Goal: Task Accomplishment & Management: Manage account settings

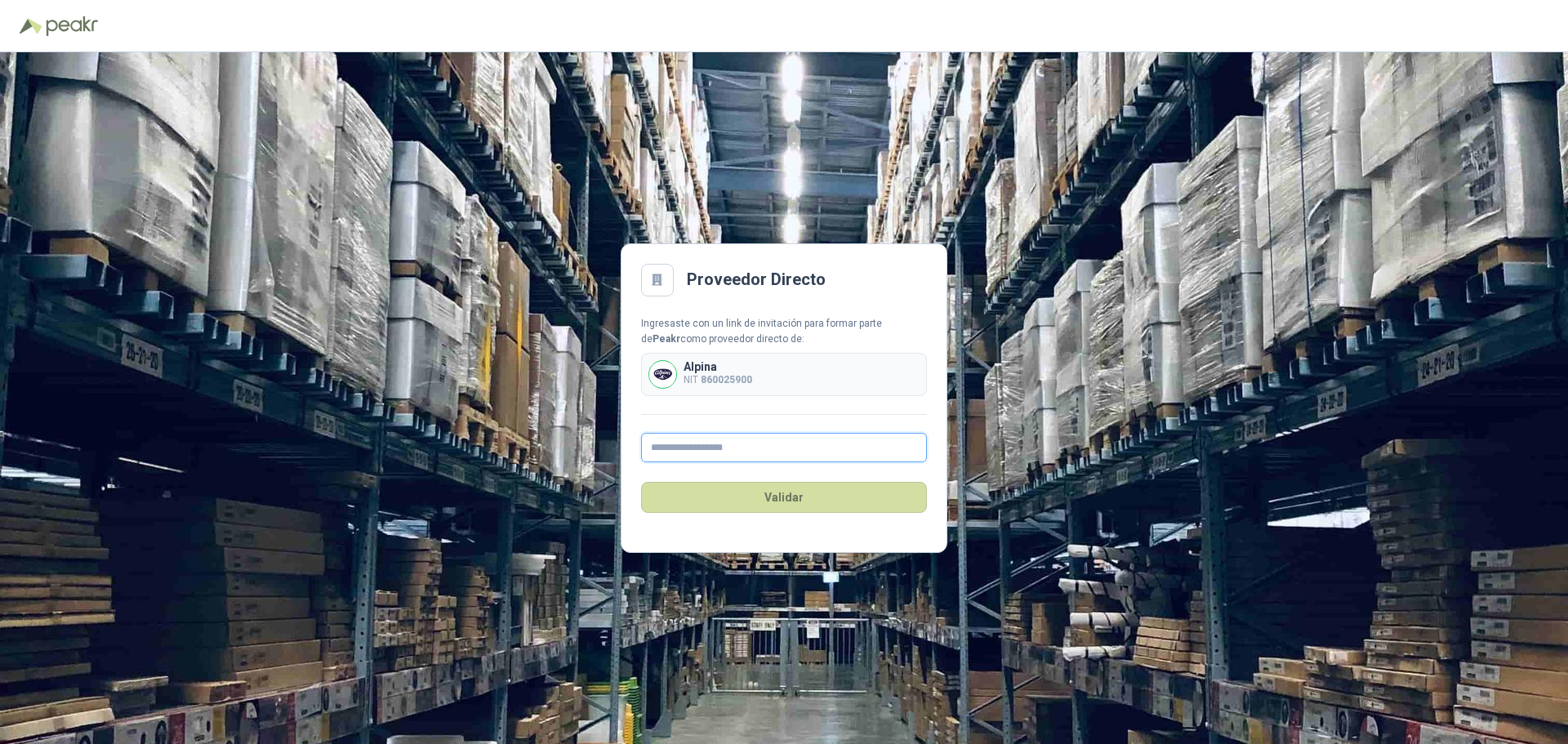
click at [801, 441] on input "text" at bounding box center [784, 447] width 286 height 30
paste input "**********"
type input "**********"
click at [726, 446] on input "**********" at bounding box center [784, 447] width 286 height 30
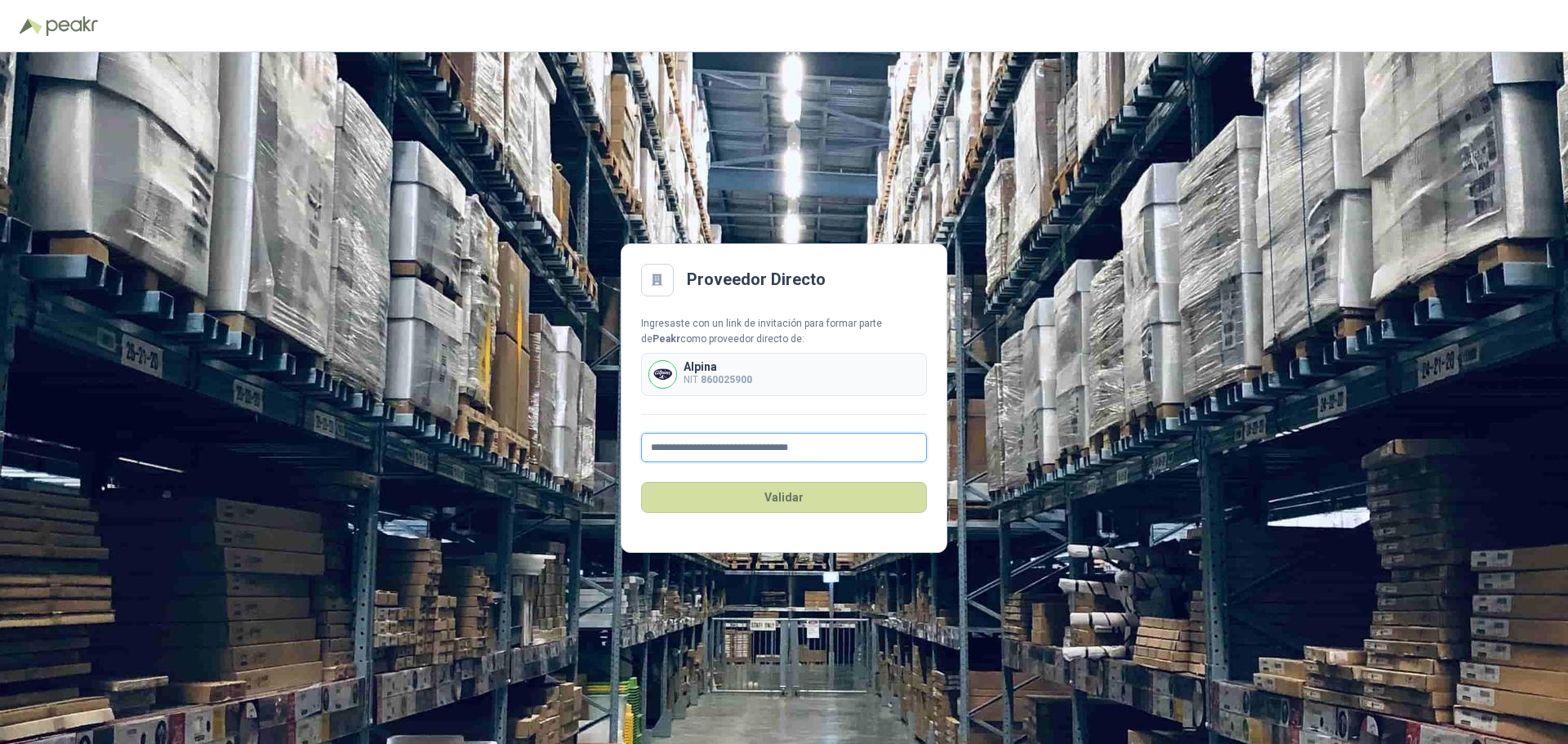
click at [726, 446] on input "**********" at bounding box center [784, 447] width 286 height 30
paste input "**********"
type input "**********"
click at [715, 512] on button "Validar" at bounding box center [784, 497] width 286 height 31
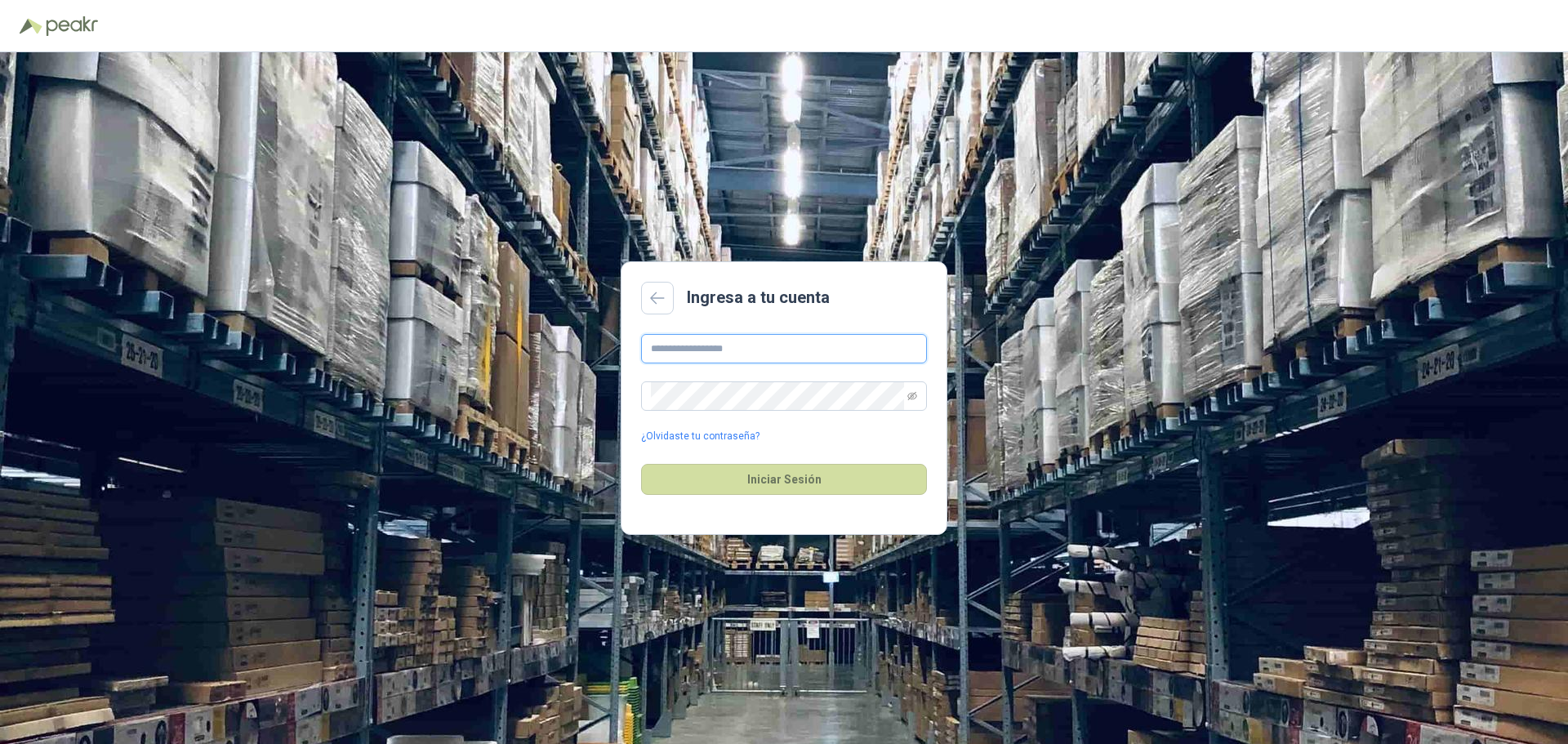
click at [734, 359] on input "text" at bounding box center [784, 349] width 286 height 30
type input "**********"
click at [771, 350] on input "**********" at bounding box center [784, 349] width 286 height 30
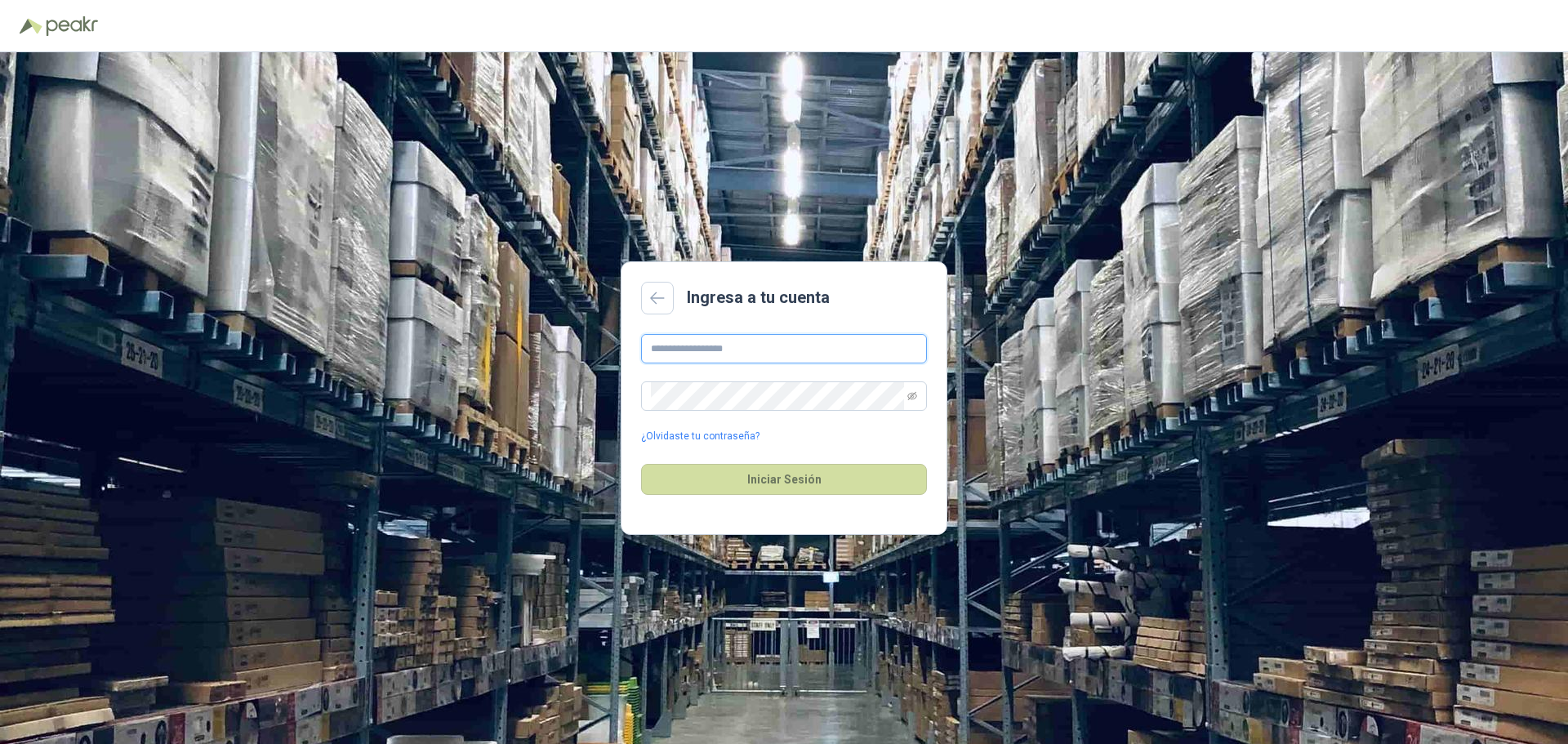
paste input "**********"
type input "**********"
click at [798, 476] on button "Iniciar Sesión" at bounding box center [784, 479] width 286 height 31
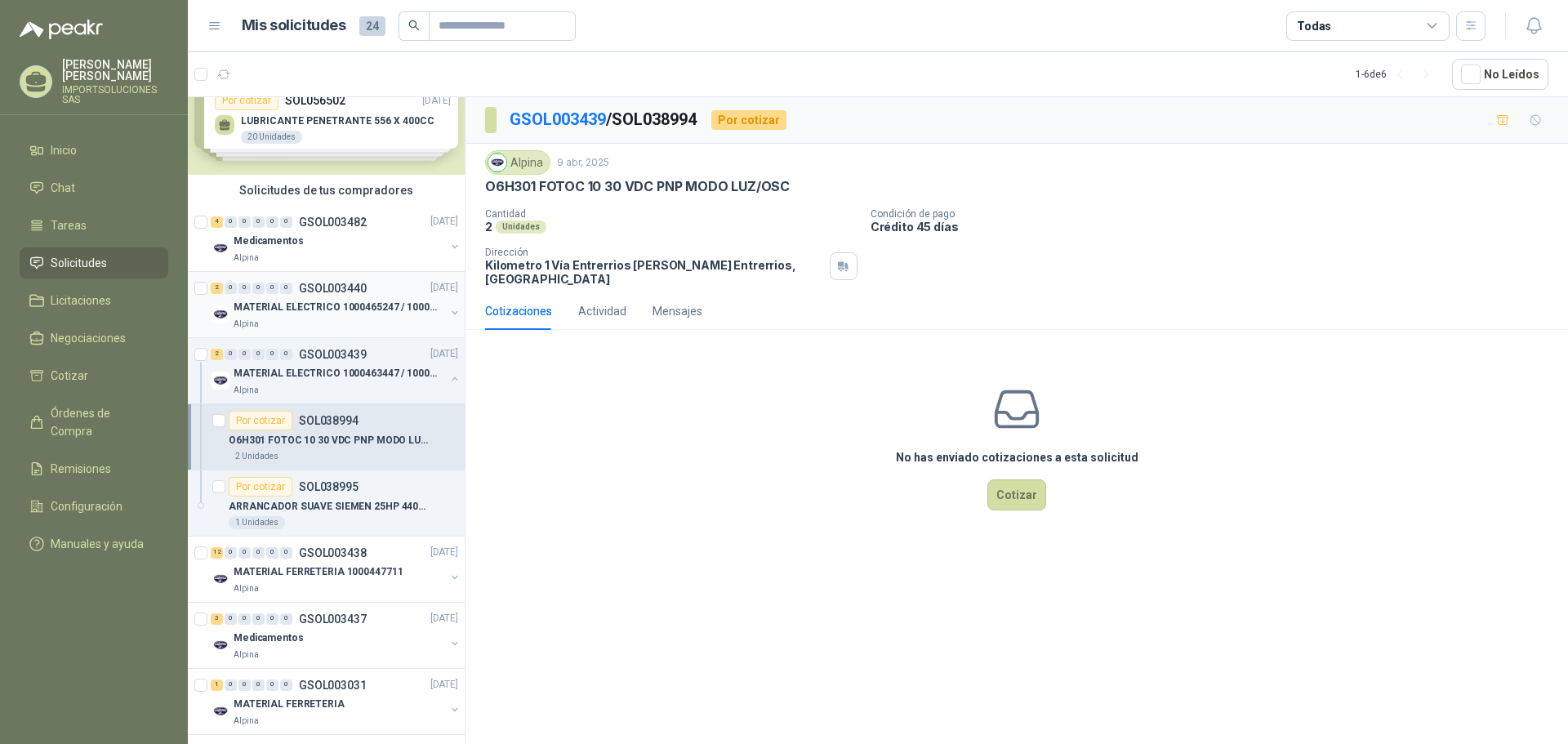
scroll to position [62, 0]
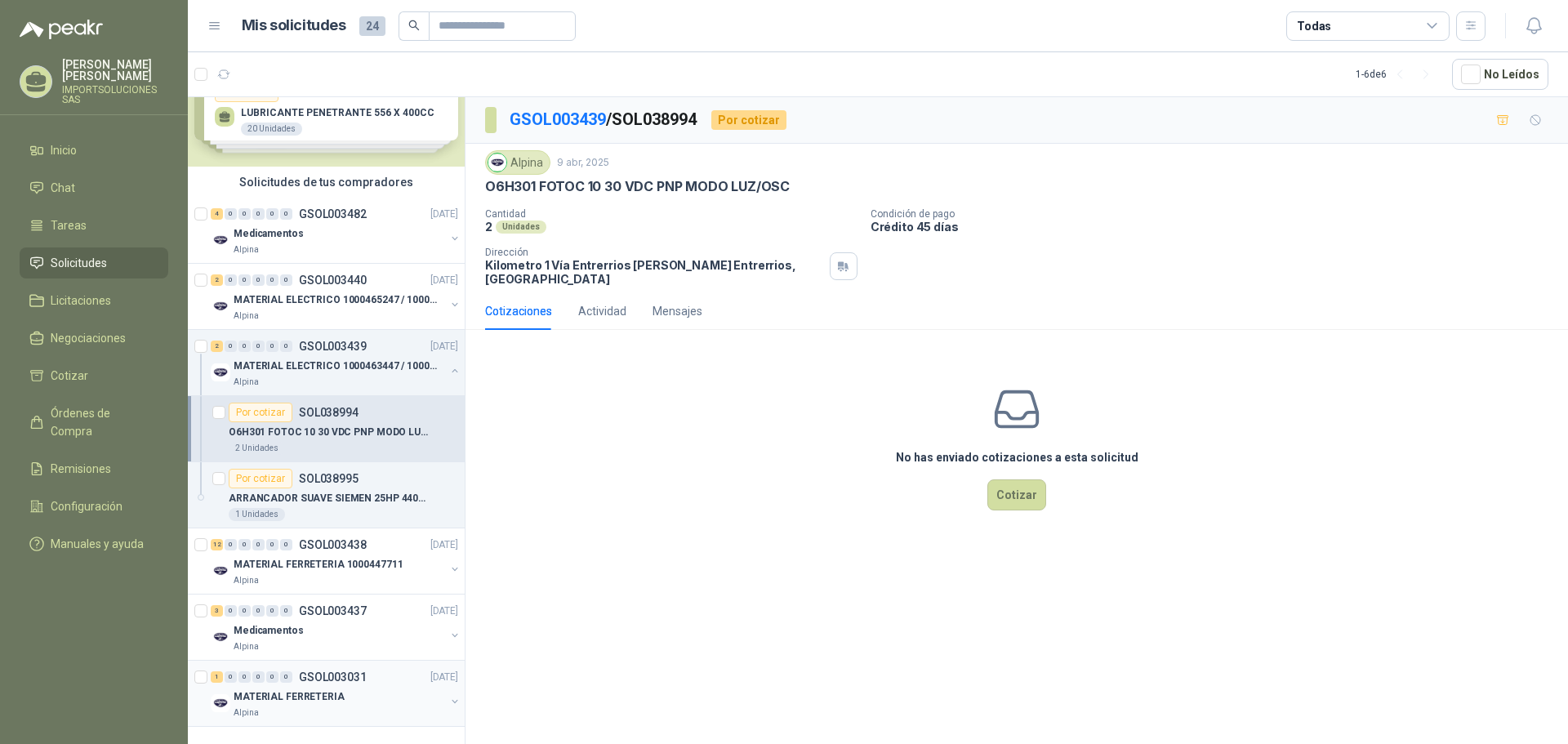
click at [448, 695] on button "button" at bounding box center [455, 701] width 13 height 13
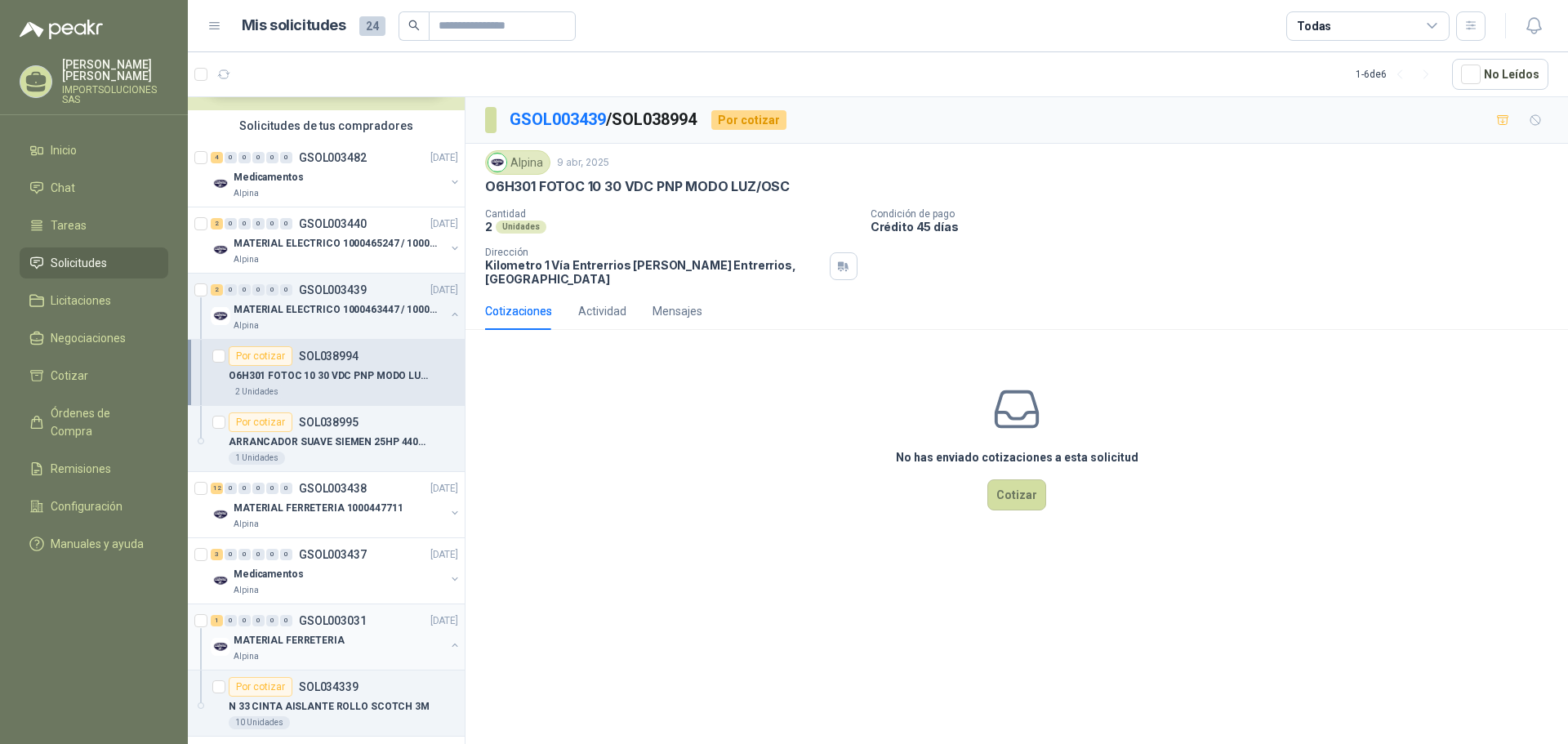
scroll to position [128, 0]
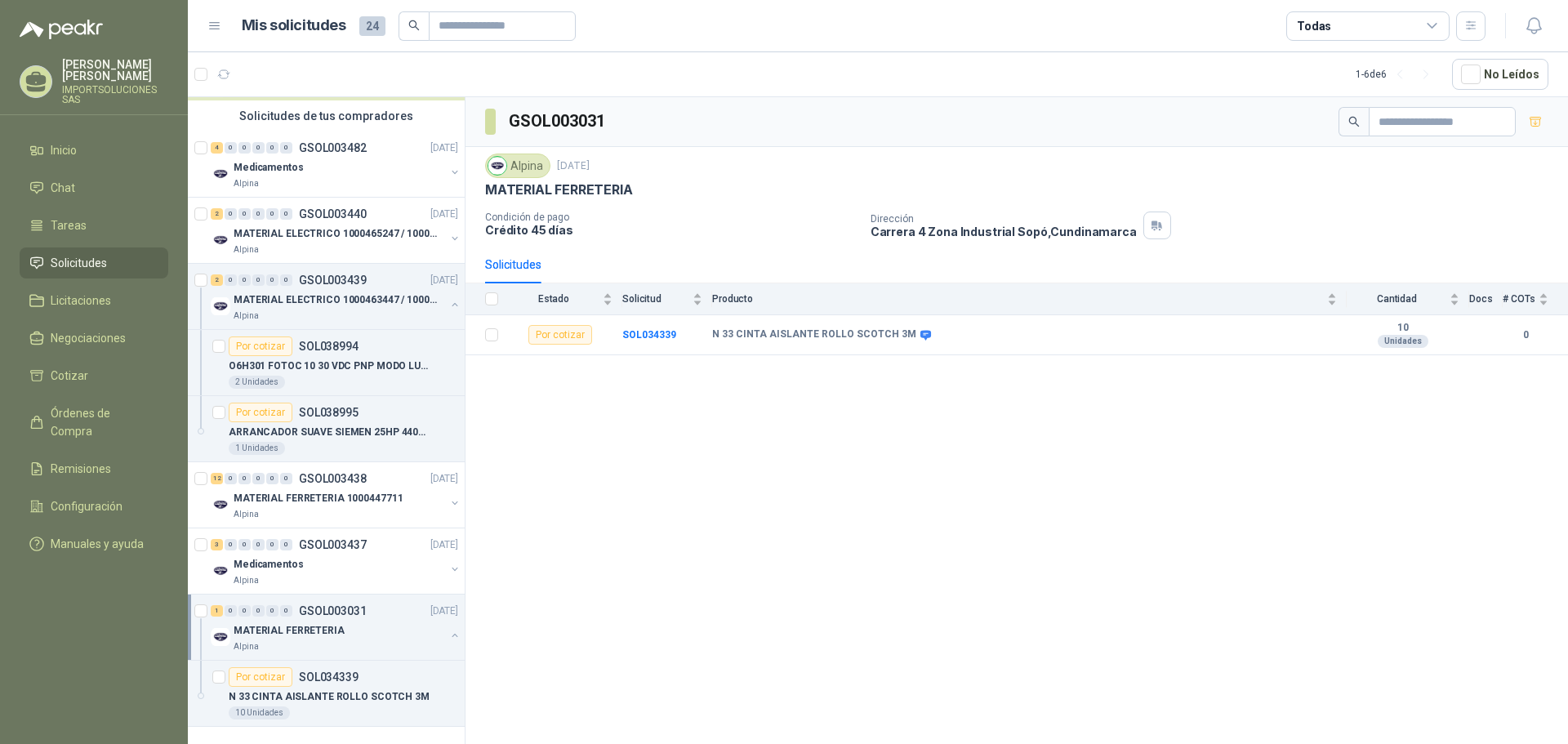
click at [448, 628] on button "button" at bounding box center [455, 635] width 13 height 13
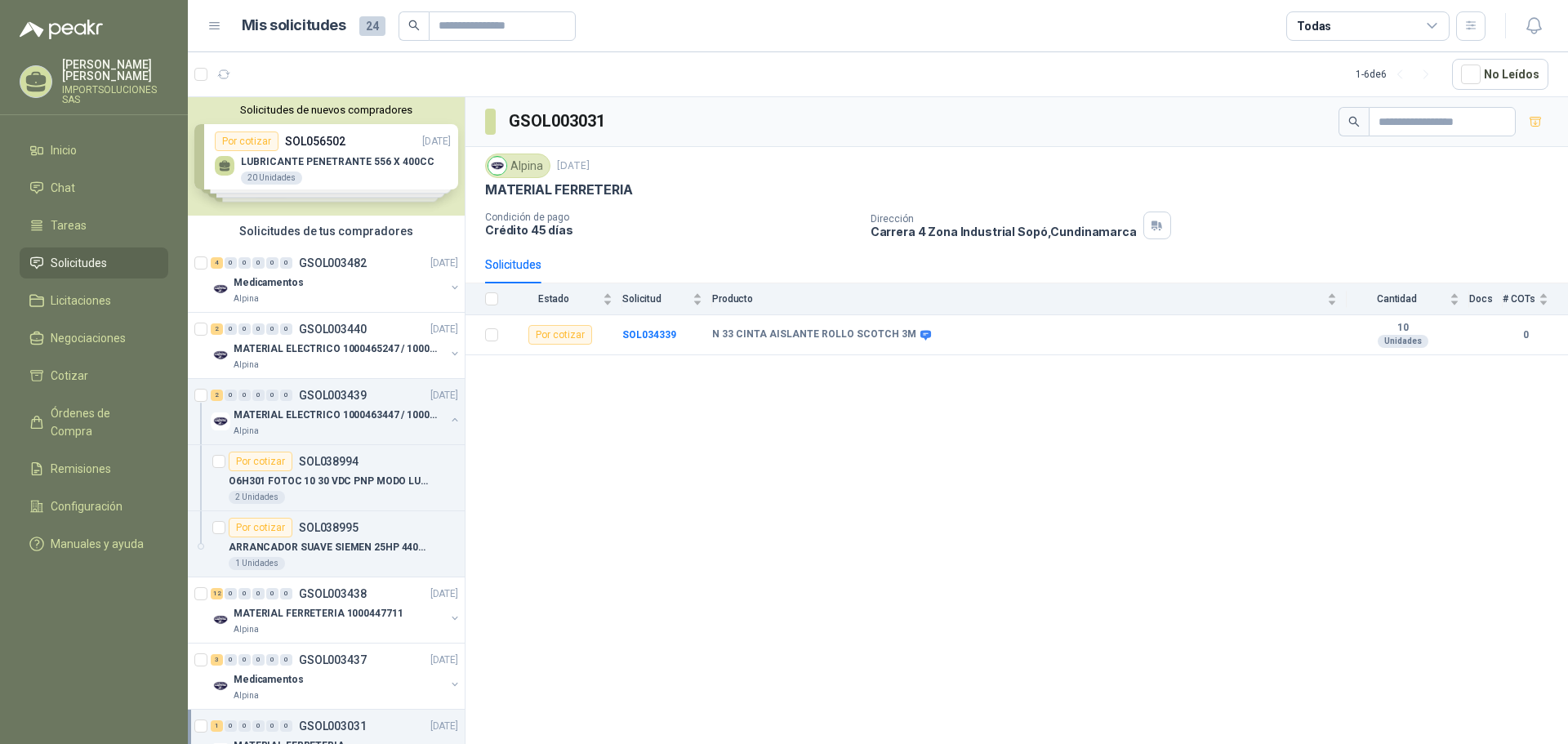
click at [377, 136] on div "Solicitudes de nuevos compradores Por cotizar SOL056502 17/09/25 LUBRICANTE PEN…" at bounding box center [325, 156] width 277 height 118
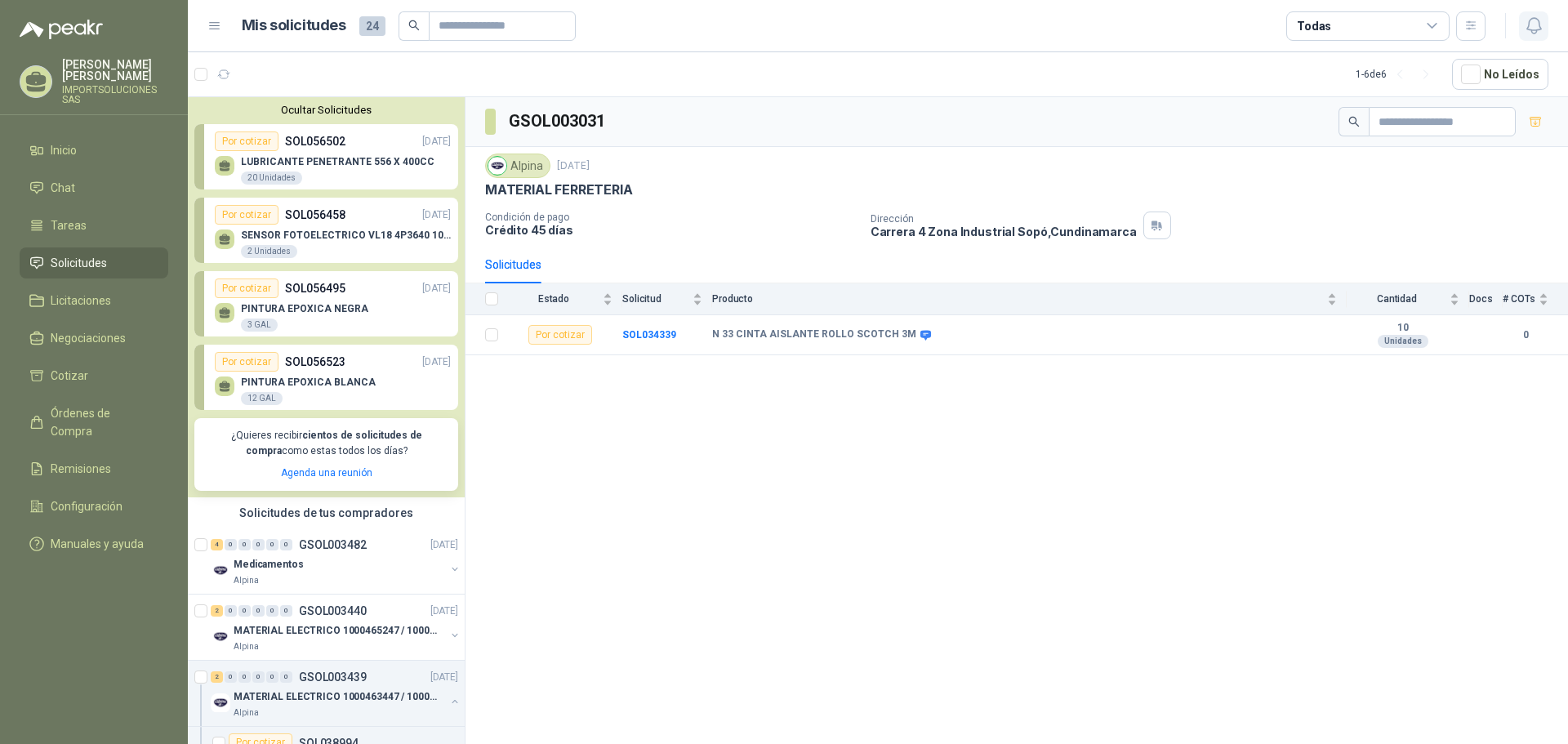
click at [1525, 29] on icon "button" at bounding box center [1534, 25] width 21 height 21
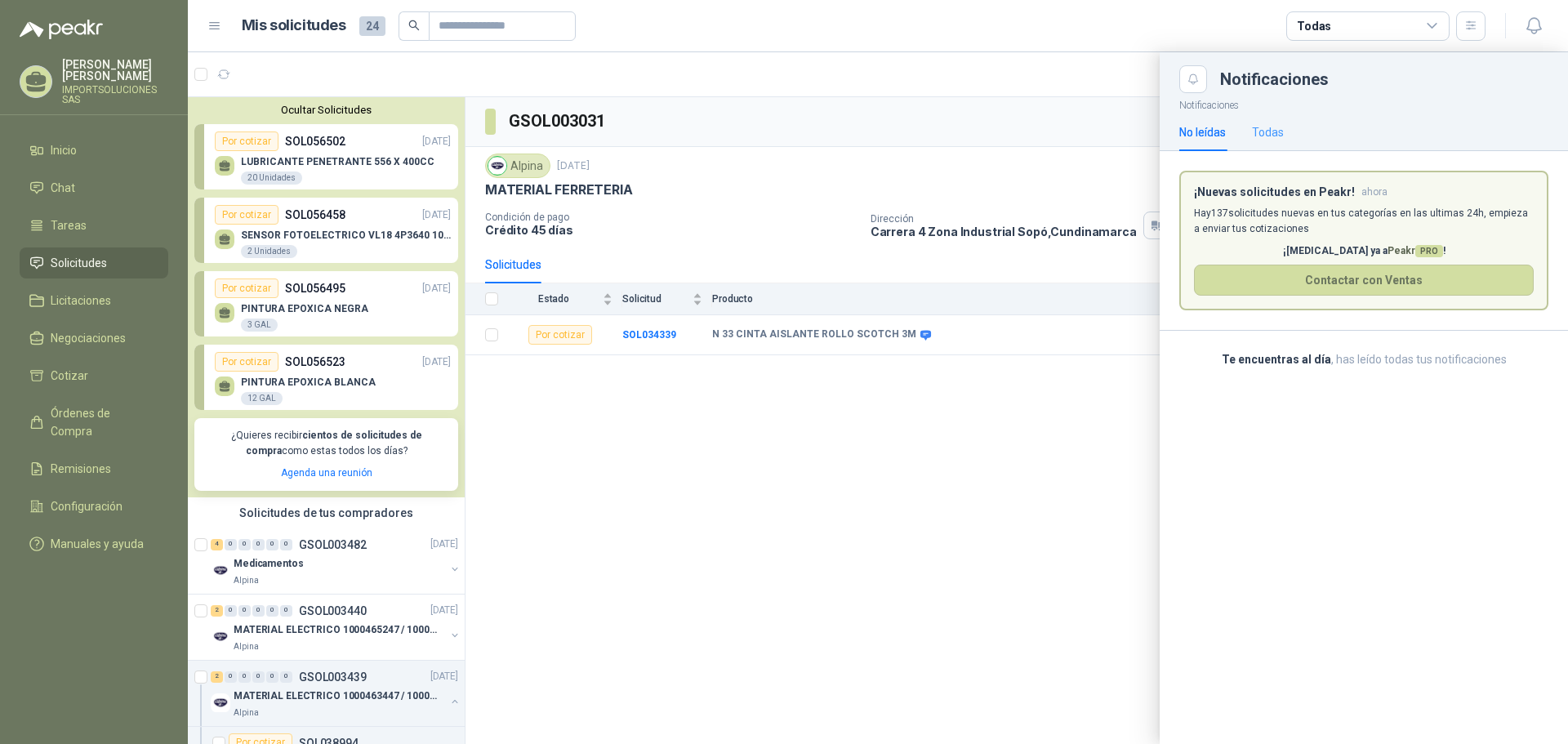
click at [1272, 121] on div "Todas" at bounding box center [1268, 133] width 32 height 38
click at [1051, 40] on article "Mis solicitudes 24 Todas" at bounding box center [864, 26] width 1244 height 30
click at [98, 497] on span "Configuración" at bounding box center [86, 506] width 72 height 18
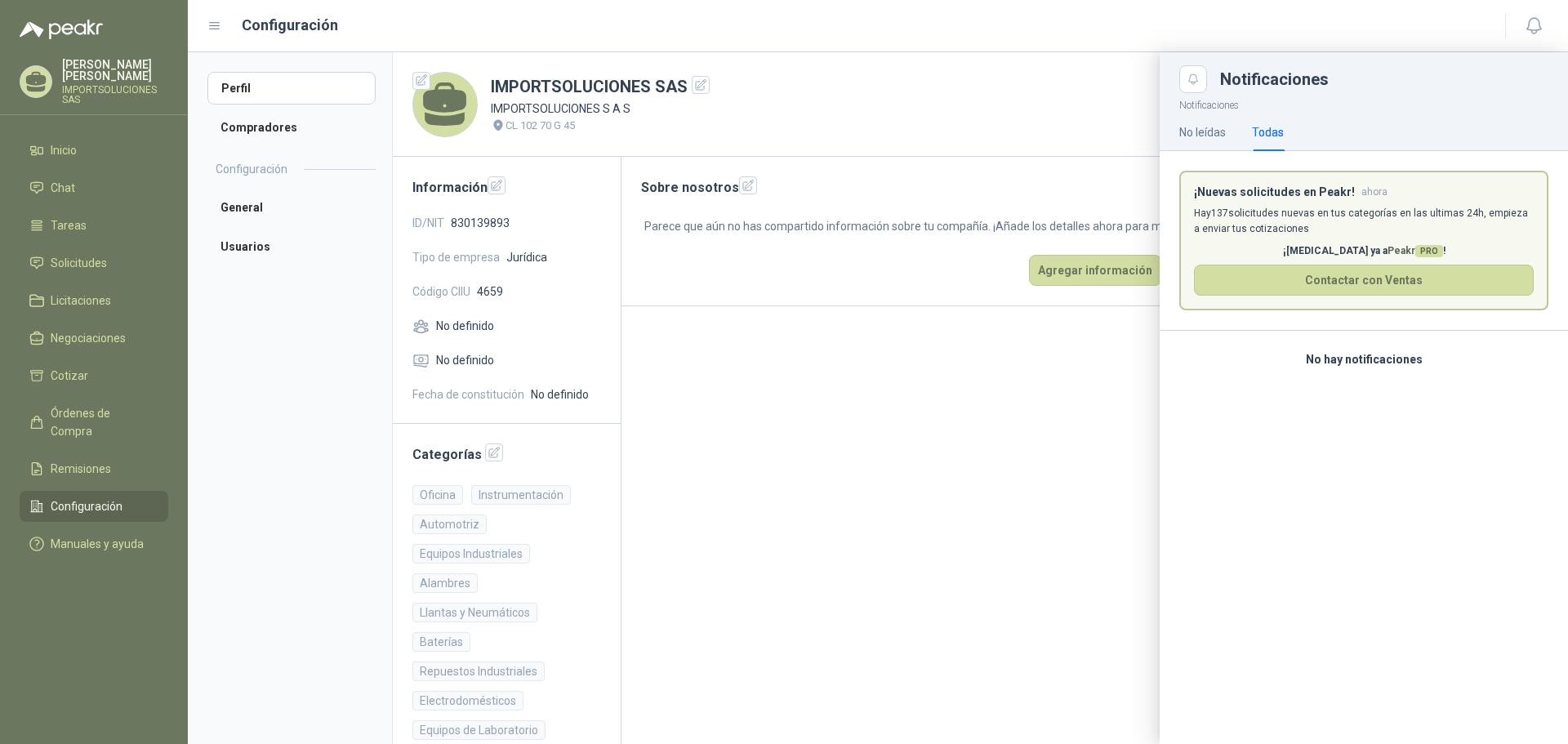
click at [1058, 78] on div at bounding box center [877, 397] width 1380 height 691
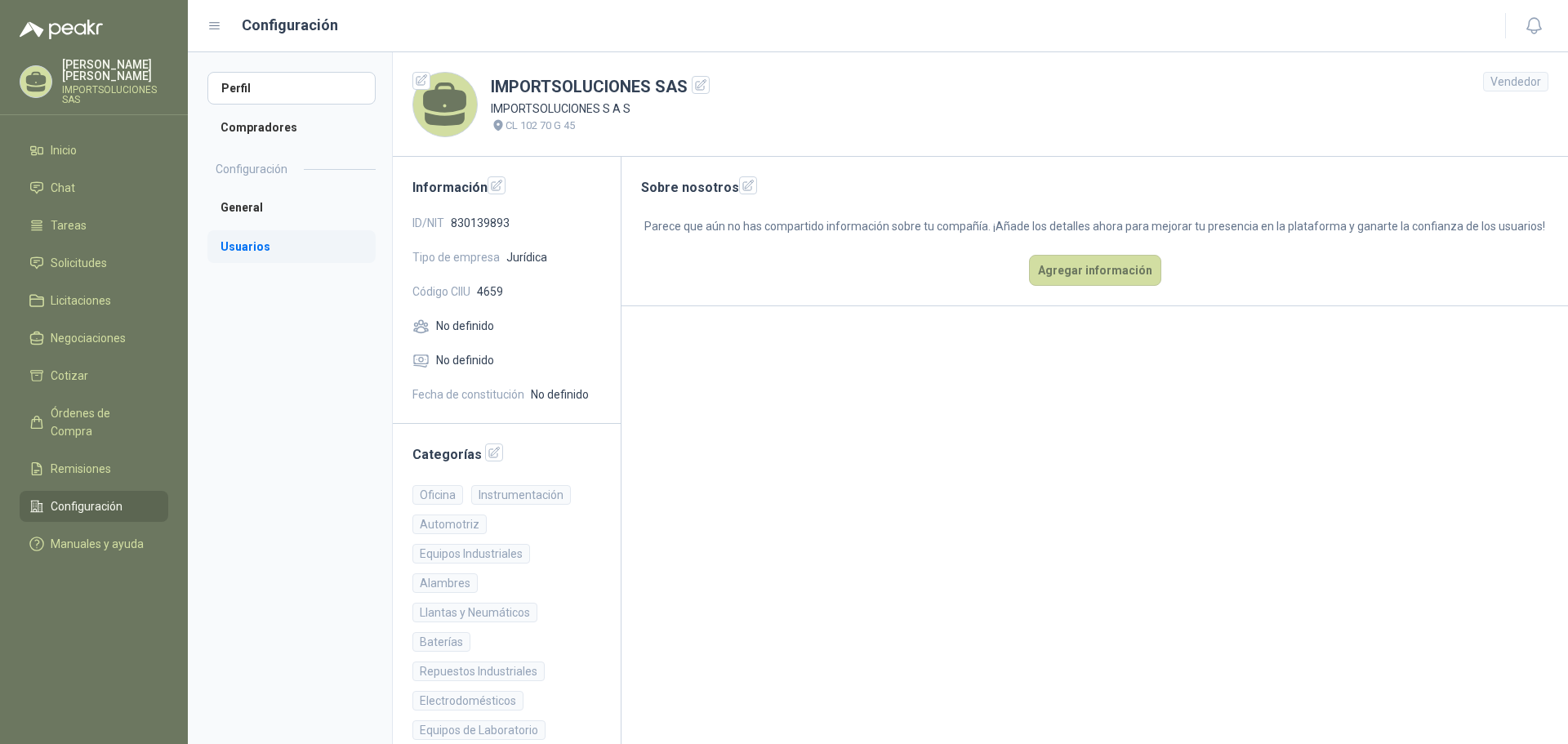
click at [251, 250] on li "Usuarios" at bounding box center [291, 247] width 169 height 32
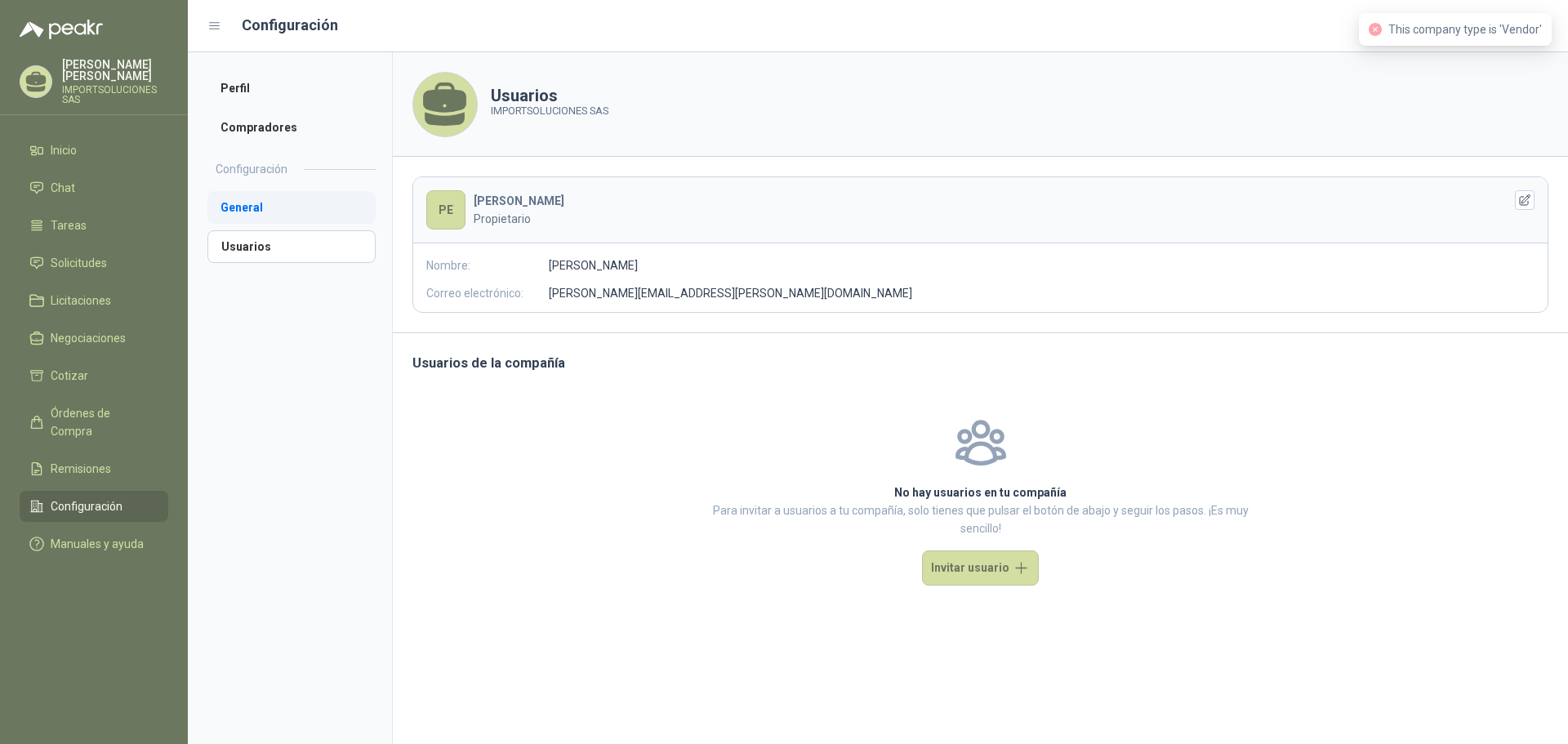
click at [243, 196] on li "General" at bounding box center [291, 207] width 169 height 32
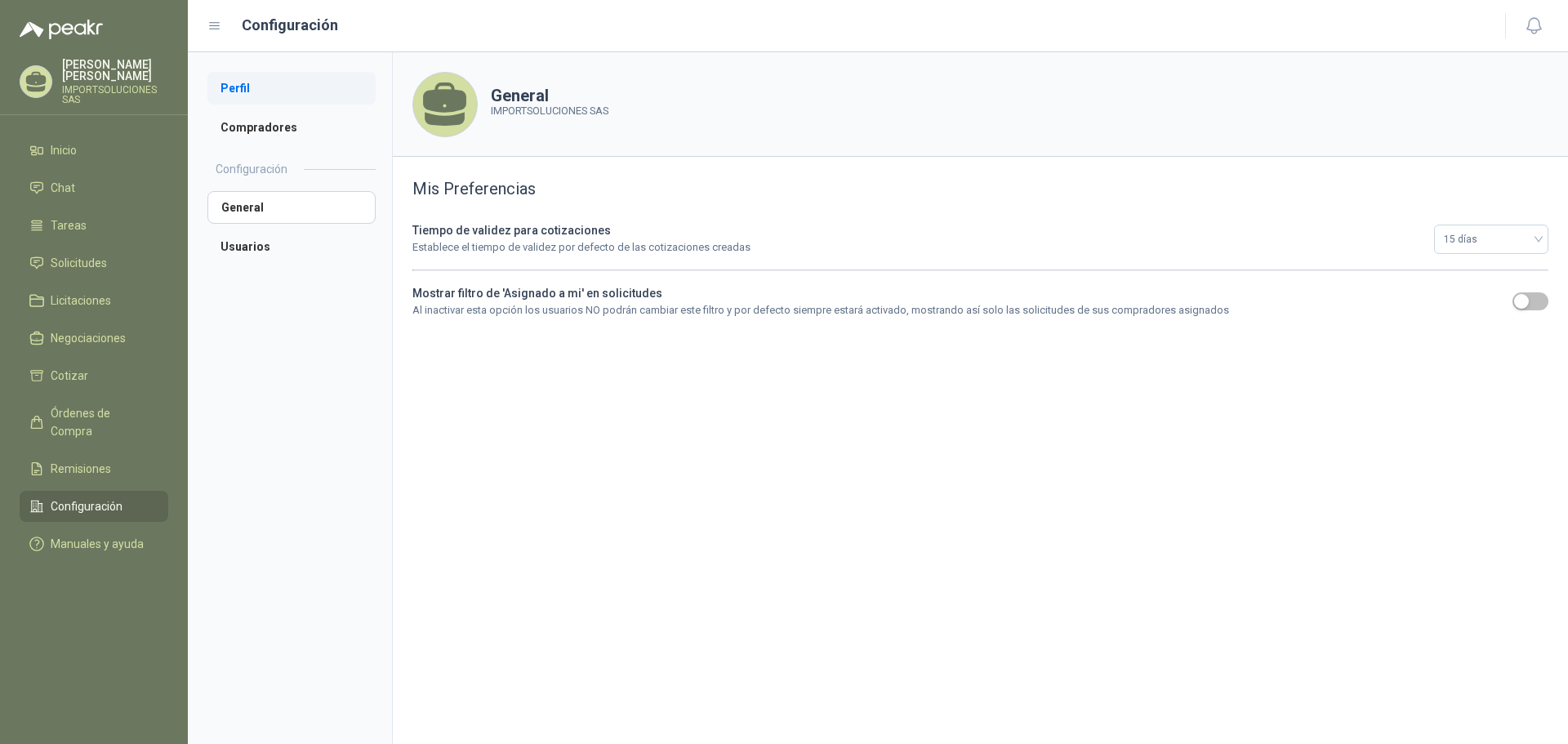
click at [244, 82] on li "Perfil" at bounding box center [291, 88] width 169 height 32
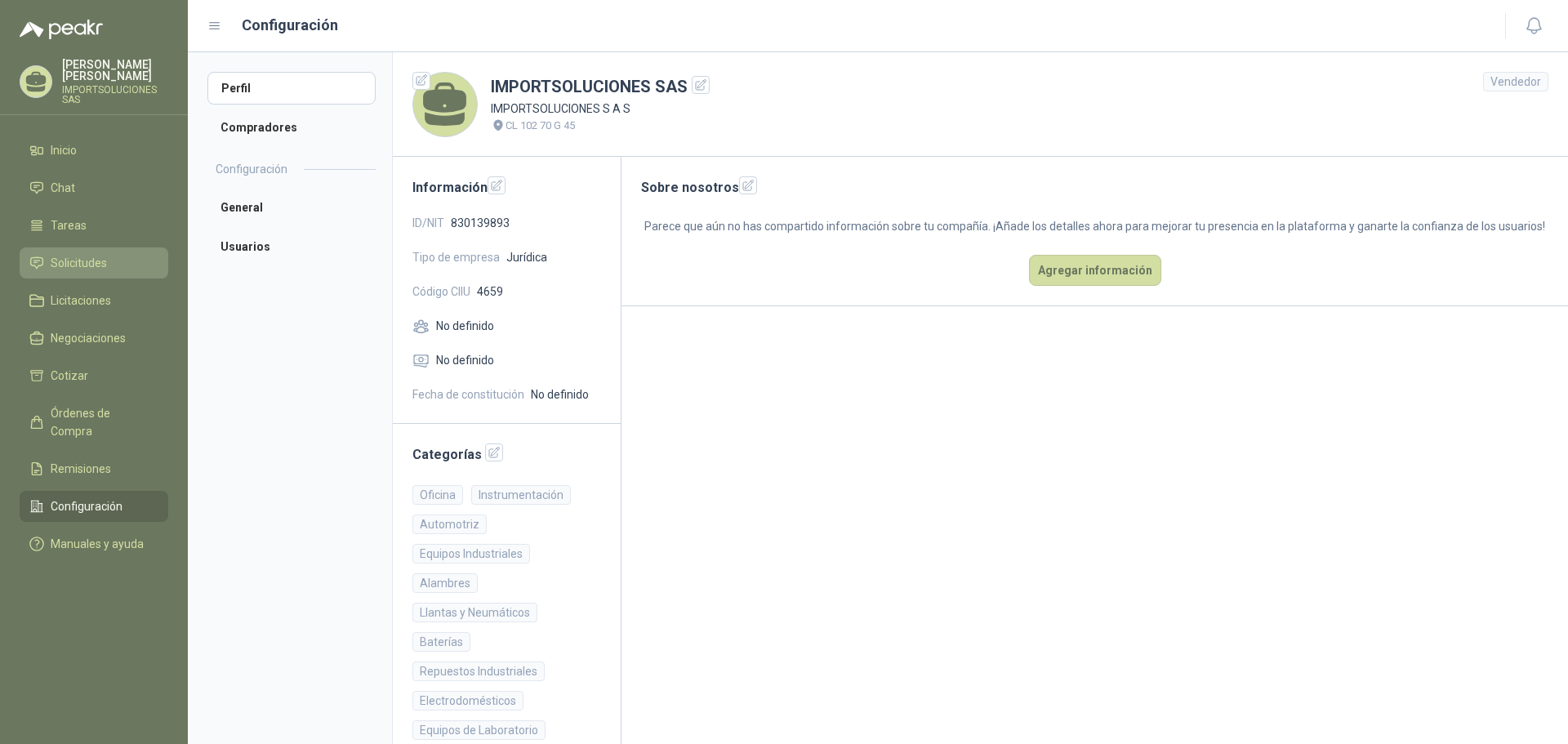
click at [84, 254] on span "Solicitudes" at bounding box center [78, 263] width 56 height 18
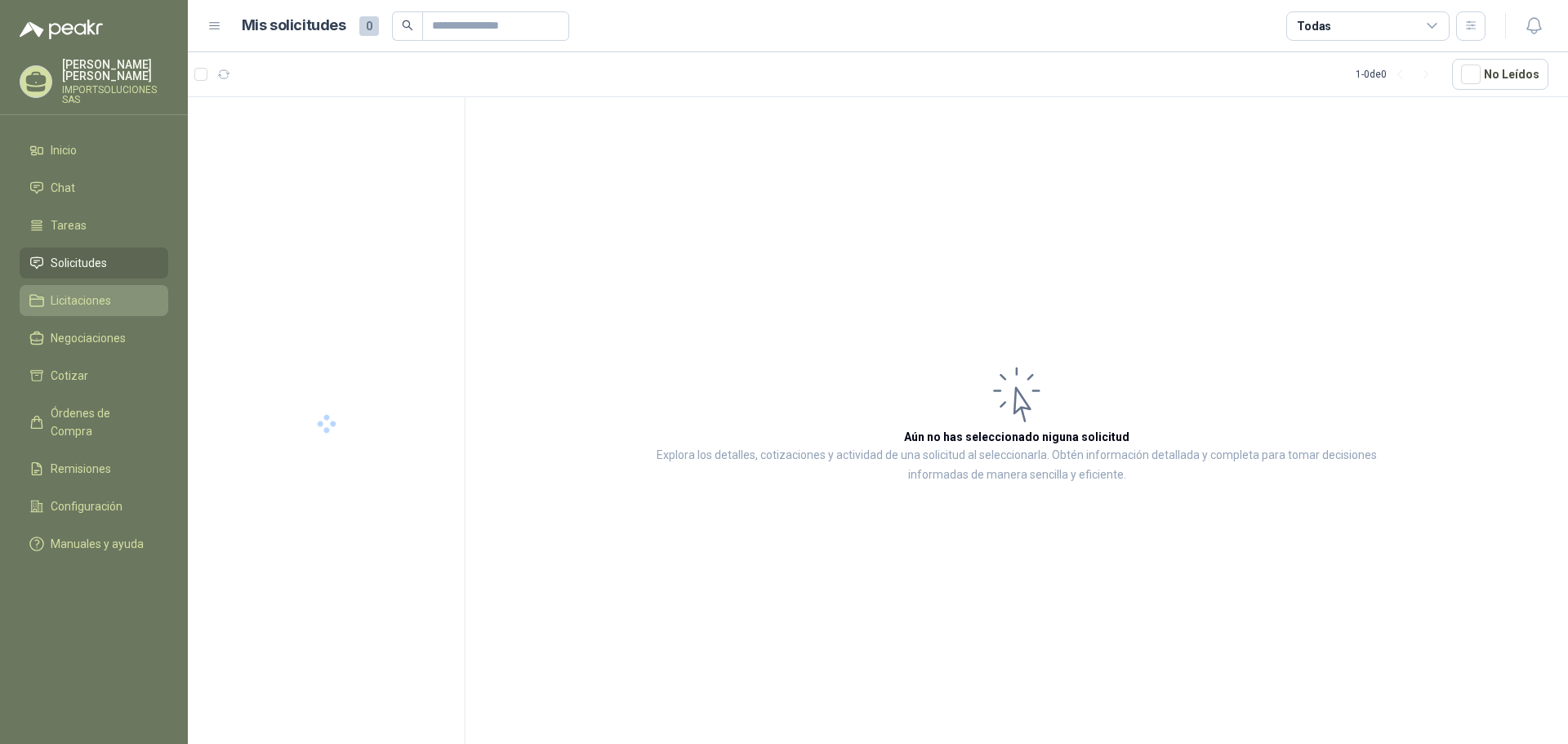
click at [88, 291] on span "Licitaciones" at bounding box center [80, 300] width 60 height 18
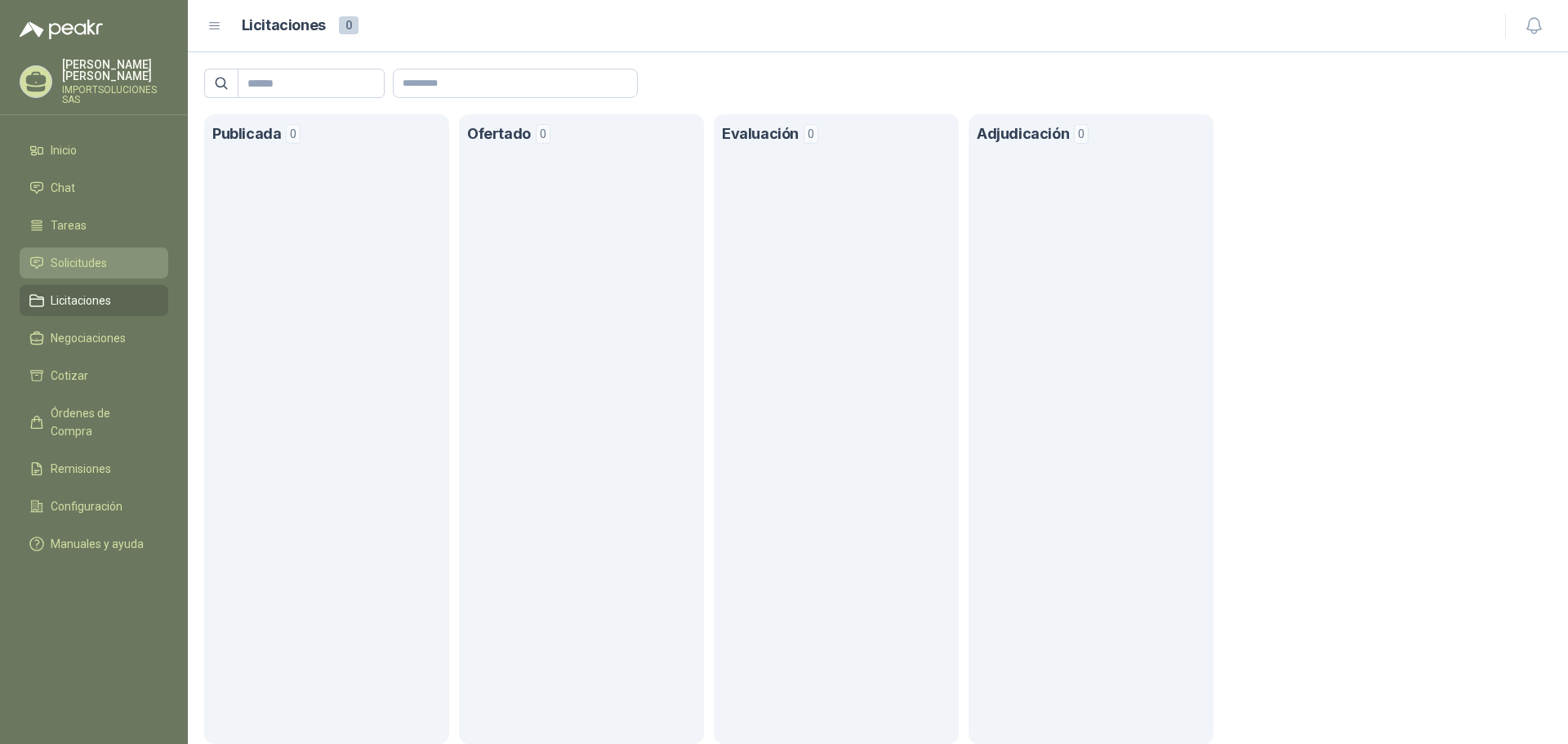
click at [88, 255] on span "Solicitudes" at bounding box center [78, 263] width 56 height 18
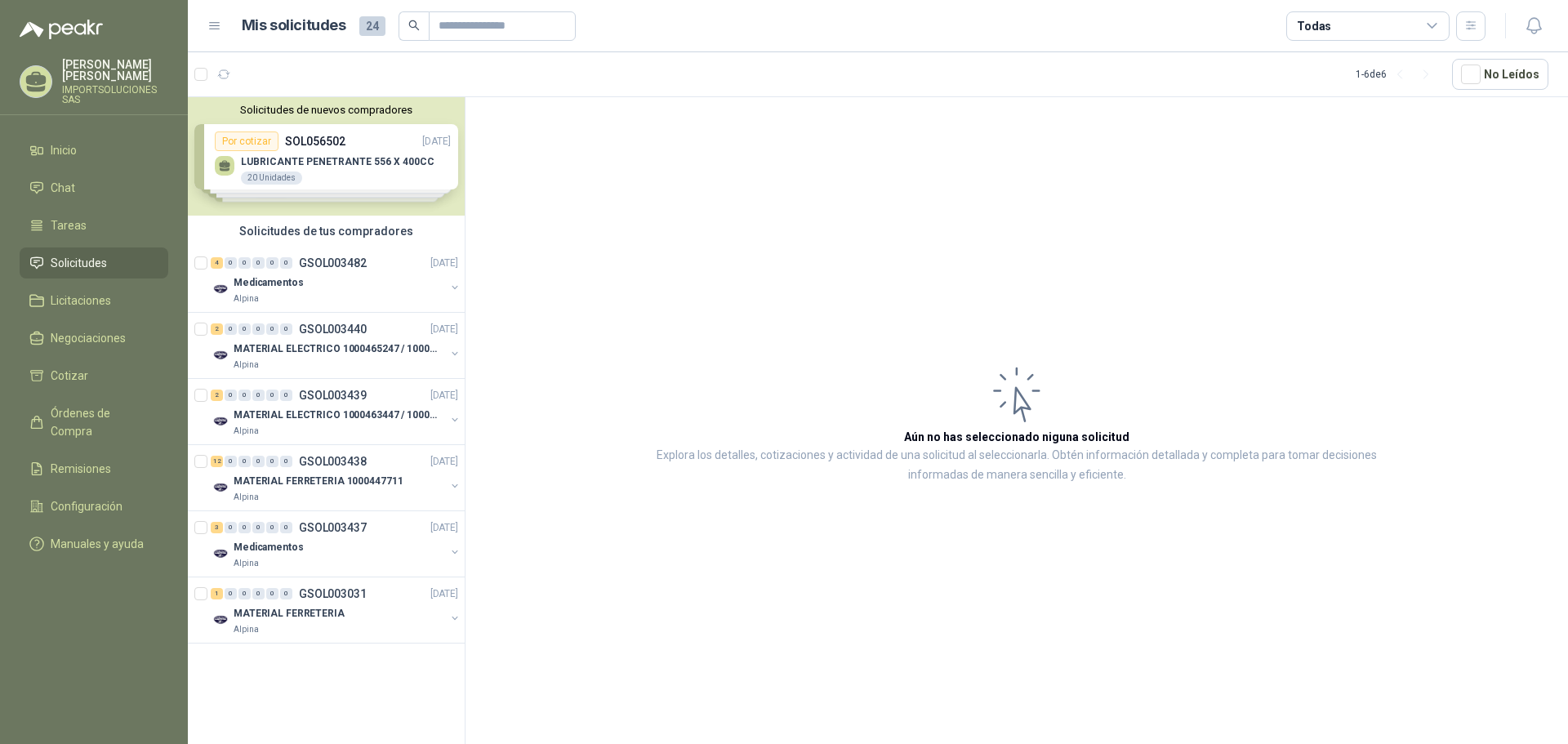
click at [390, 139] on div "Solicitudes de nuevos compradores Por cotizar SOL056502 17/09/25 LUBRICANTE PEN…" at bounding box center [325, 156] width 277 height 118
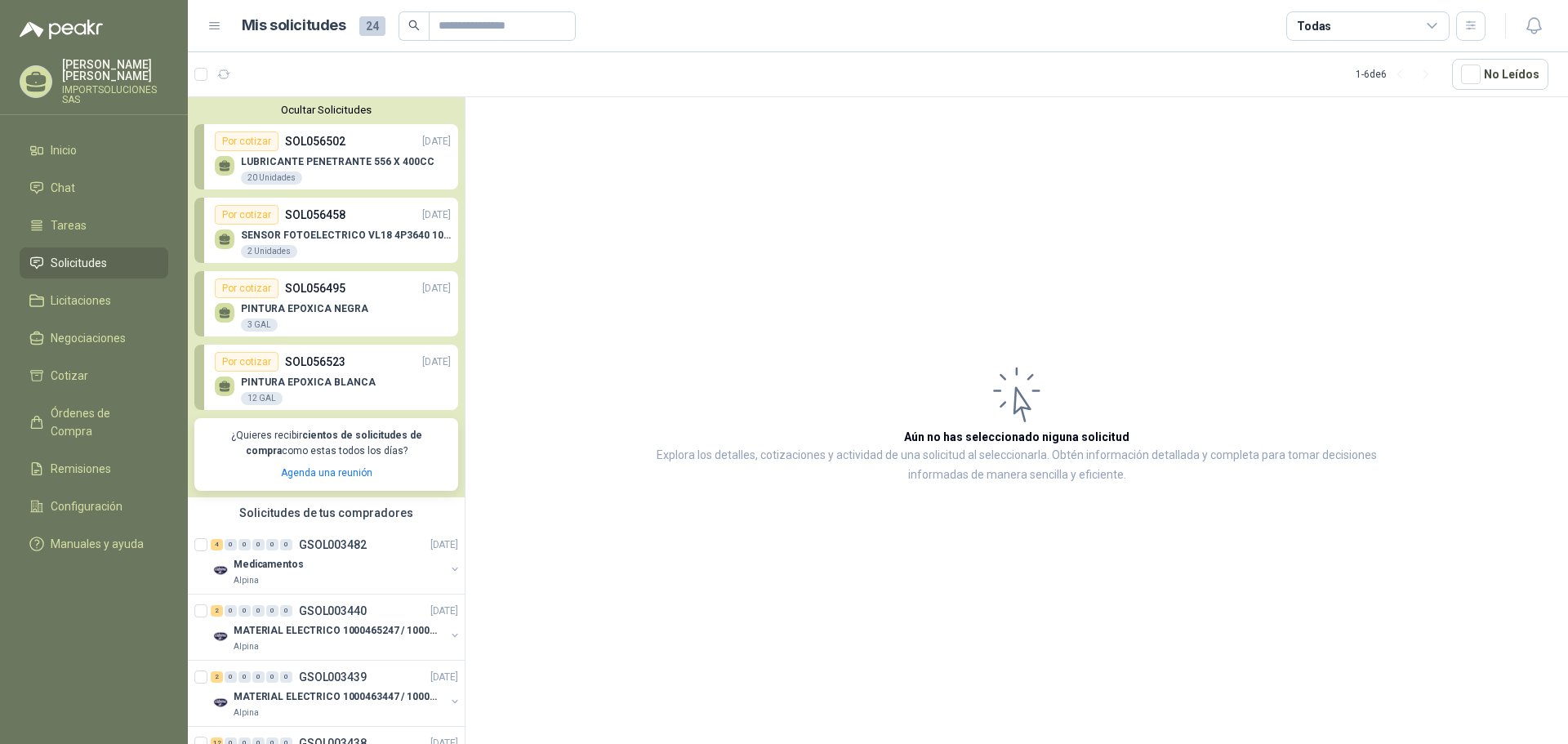
click at [374, 160] on p "LUBRICANTE PENETRANTE 556 X 400CC" at bounding box center [338, 161] width 194 height 12
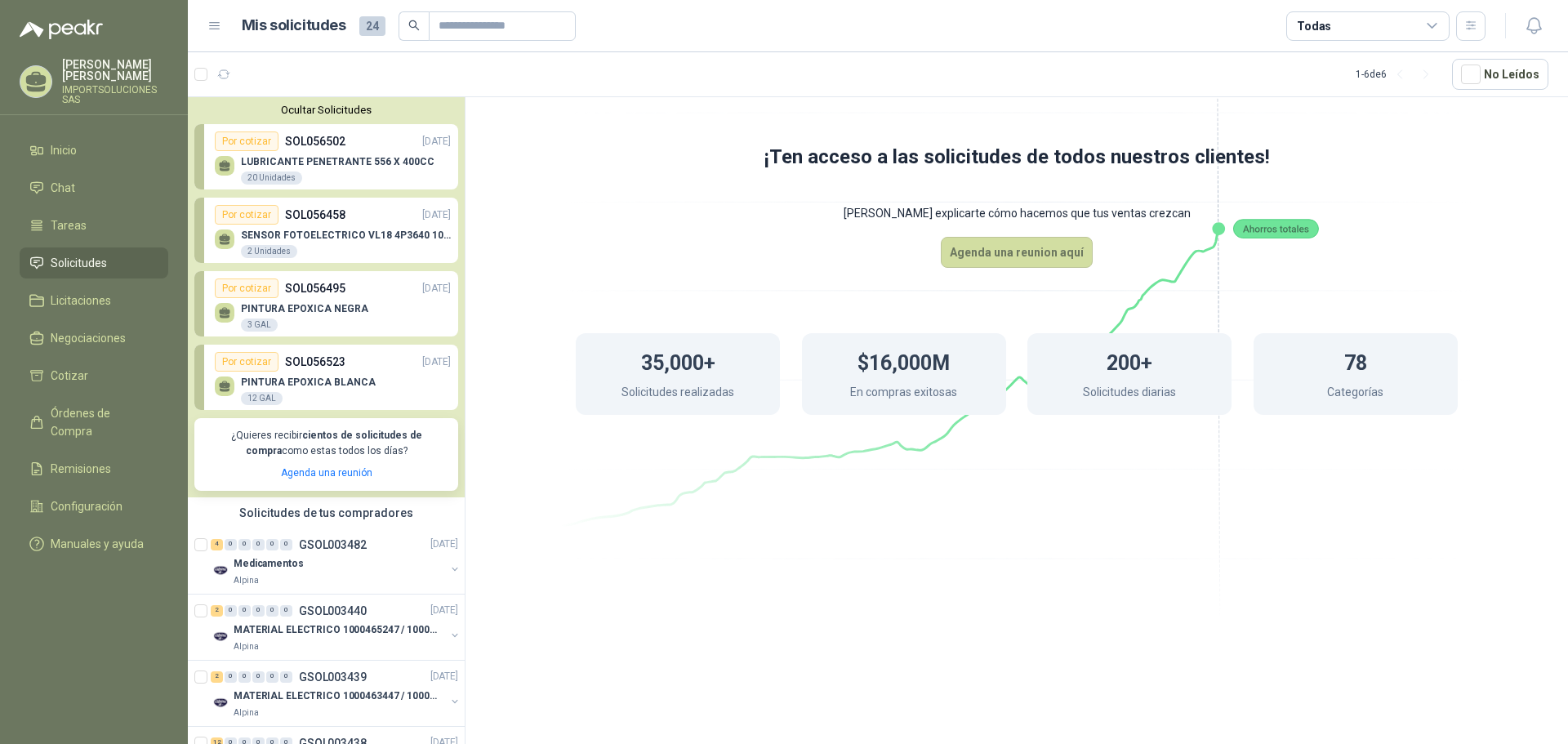
click at [269, 174] on div "20 Unidades" at bounding box center [272, 177] width 61 height 13
click at [334, 143] on p "SOL056502" at bounding box center [315, 142] width 60 height 18
click at [395, 164] on p "LUBRICANTE PENETRANTE 556 X 400CC" at bounding box center [338, 161] width 194 height 12
click at [347, 221] on div "Por cotizar SOL056458 17/09/25" at bounding box center [333, 215] width 236 height 20
click at [387, 145] on div "Por cotizar SOL056502 17/09/25" at bounding box center [333, 142] width 236 height 20
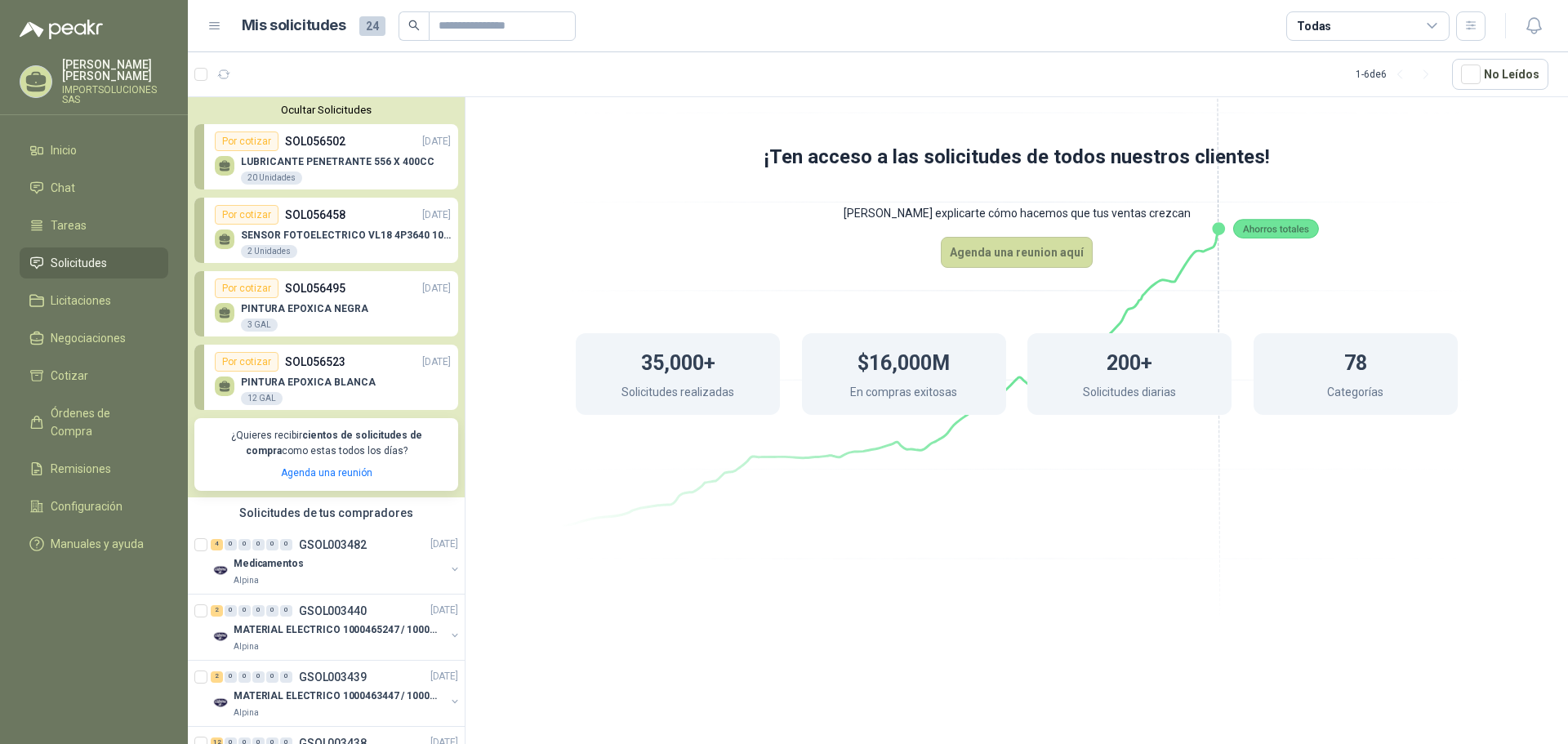
click at [204, 168] on link "Por cotizar SOL056502 17/09/25 LUBRICANTE PENETRANTE 556 X 400CC 20 Unidades" at bounding box center [326, 156] width 264 height 65
click at [234, 168] on div at bounding box center [225, 166] width 20 height 20
click at [261, 178] on div "20 Unidades" at bounding box center [272, 177] width 61 height 13
click at [333, 138] on p "SOL056502" at bounding box center [315, 142] width 60 height 18
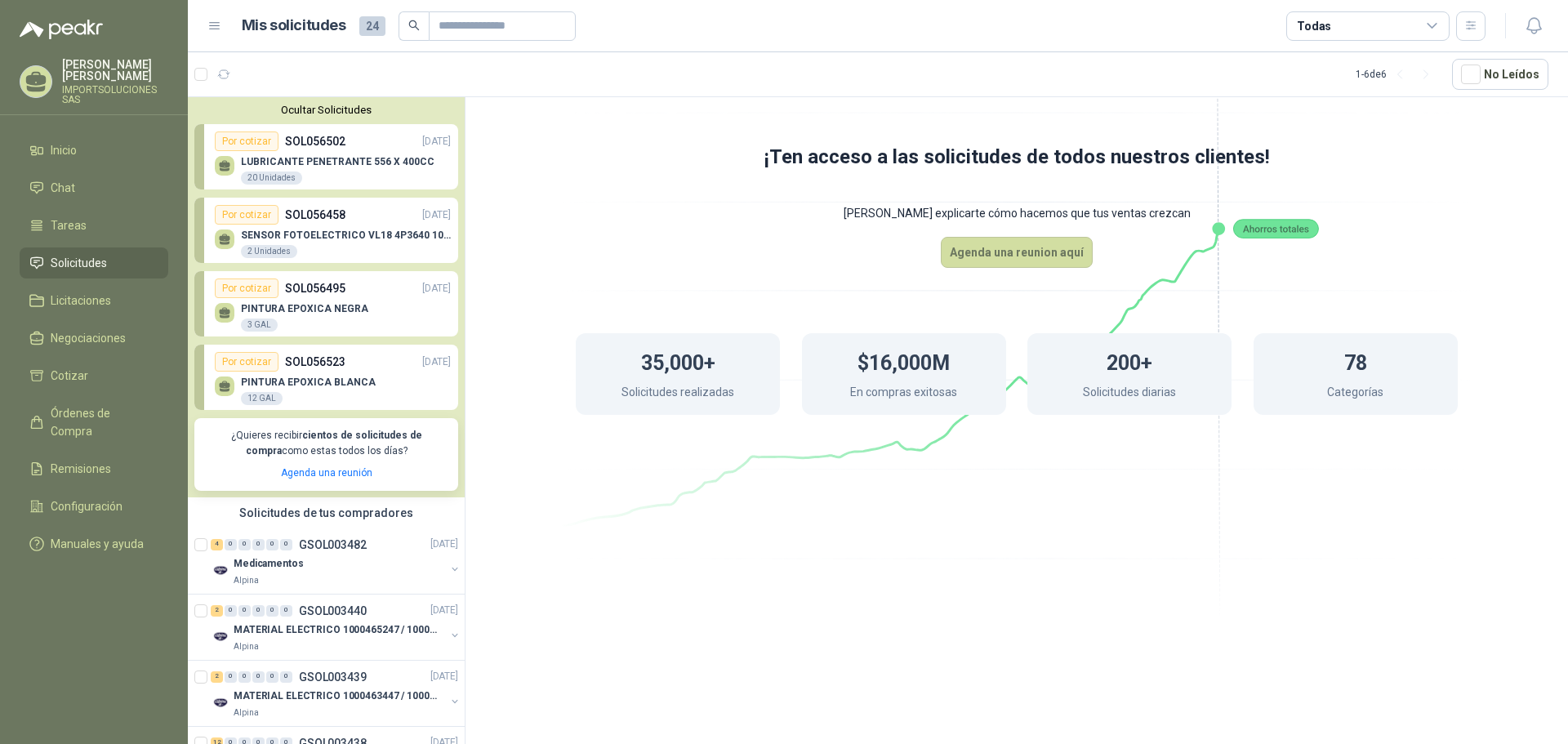
click at [333, 138] on p "SOL056502" at bounding box center [315, 142] width 60 height 18
click at [380, 161] on p "LUBRICANTE PENETRANTE 556 X 400CC" at bounding box center [338, 161] width 194 height 12
click at [322, 219] on p "SOL056458" at bounding box center [315, 215] width 60 height 18
click at [345, 311] on p "PINTURA EPOXICA NEGRA" at bounding box center [305, 308] width 127 height 12
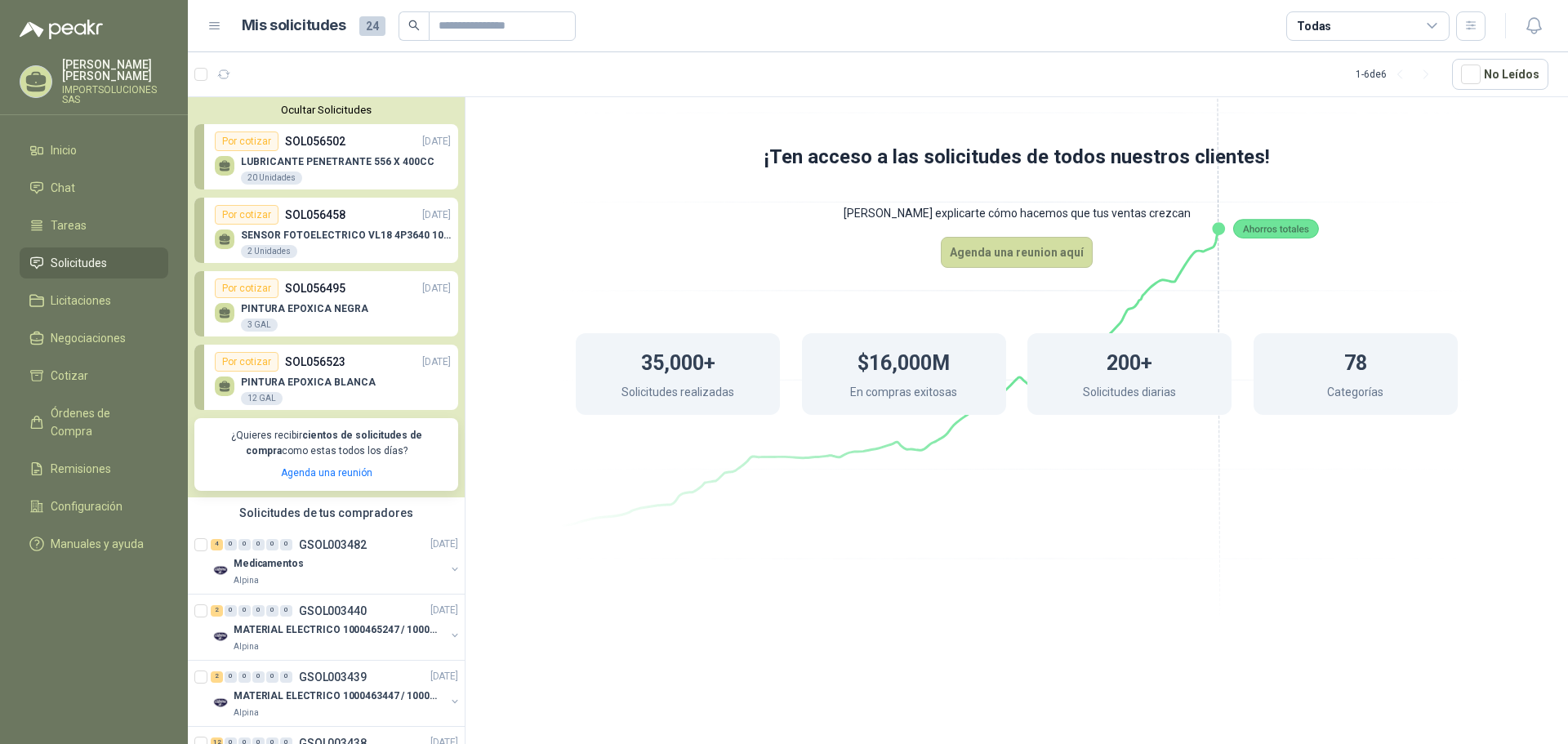
click at [346, 382] on p "PINTURA EPOXICA BLANCA" at bounding box center [308, 382] width 134 height 12
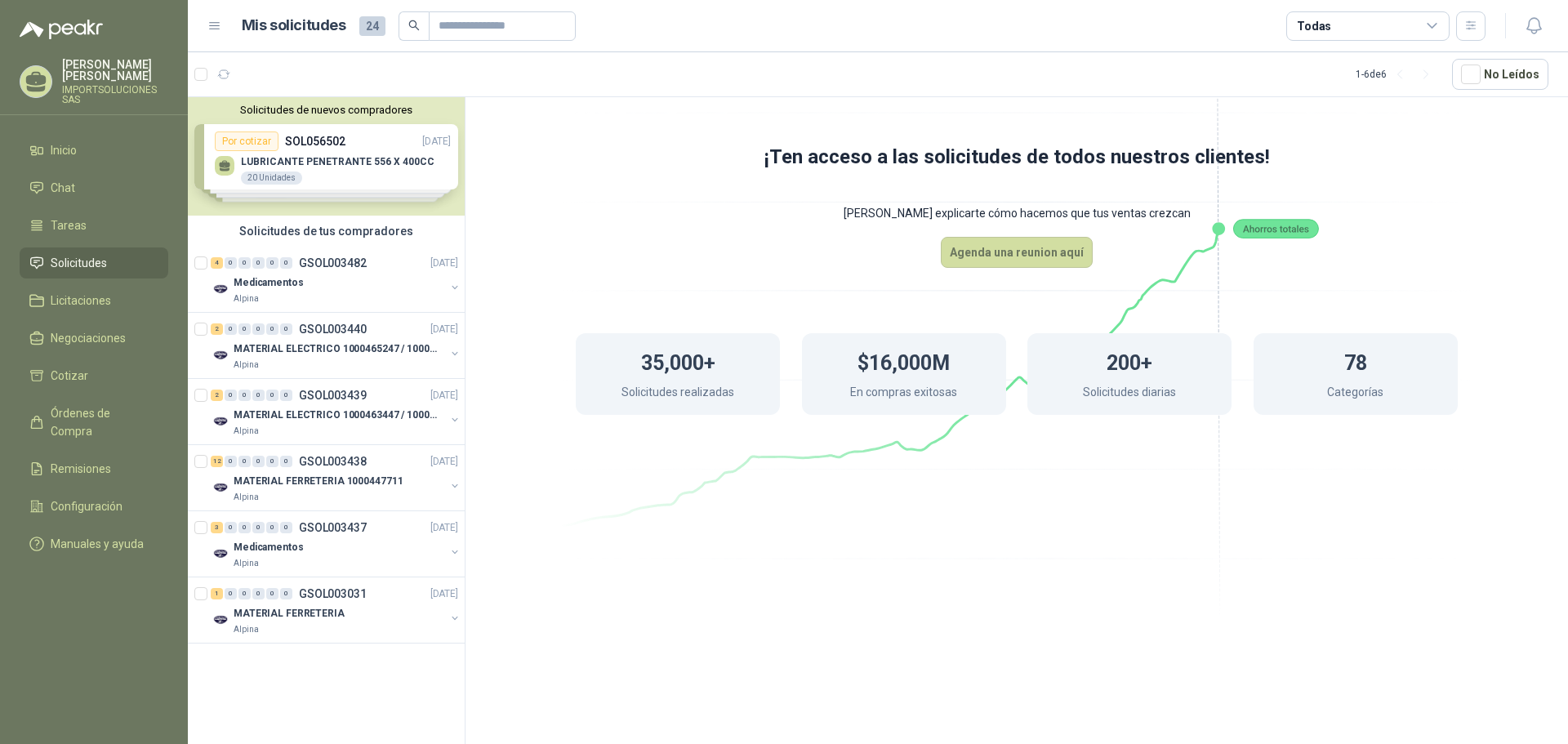
click at [313, 167] on div "Solicitudes de nuevos compradores Por cotizar SOL056502 17/09/25 LUBRICANTE PEN…" at bounding box center [325, 156] width 277 height 118
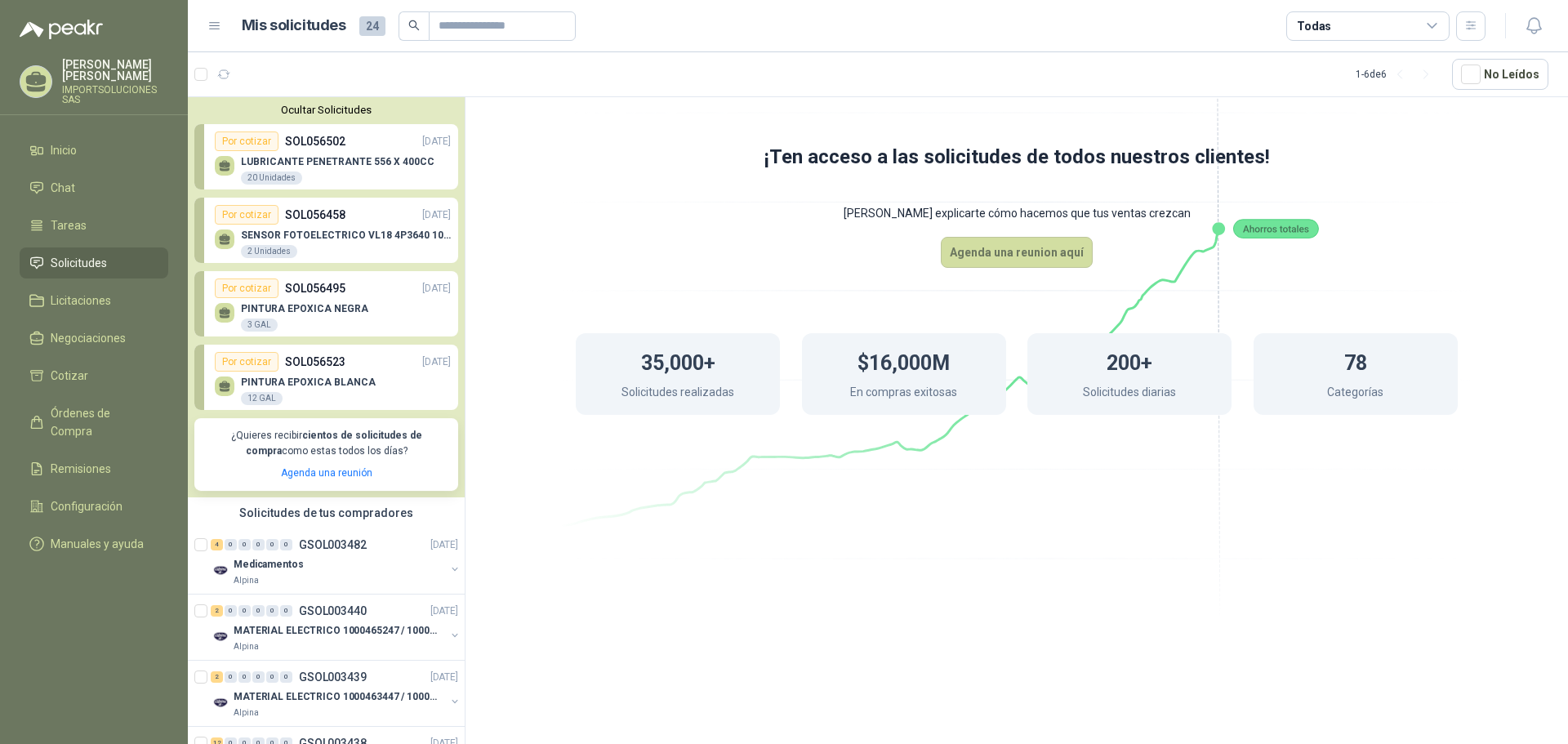
click at [327, 137] on p "SOL056502" at bounding box center [315, 142] width 60 height 18
click at [199, 165] on link "Por cotizar SOL056502 17/09/25 LUBRICANTE PENETRANTE 556 X 400CC 20 Unidades" at bounding box center [326, 156] width 264 height 65
click at [443, 171] on link "Por cotizar SOL056502 17/09/25 LUBRICANTE PENETRANTE 556 X 400CC 20 Unidades" at bounding box center [326, 156] width 264 height 65
click at [408, 162] on p "LUBRICANTE PENETRANTE 556 X 400CC" at bounding box center [338, 161] width 194 height 12
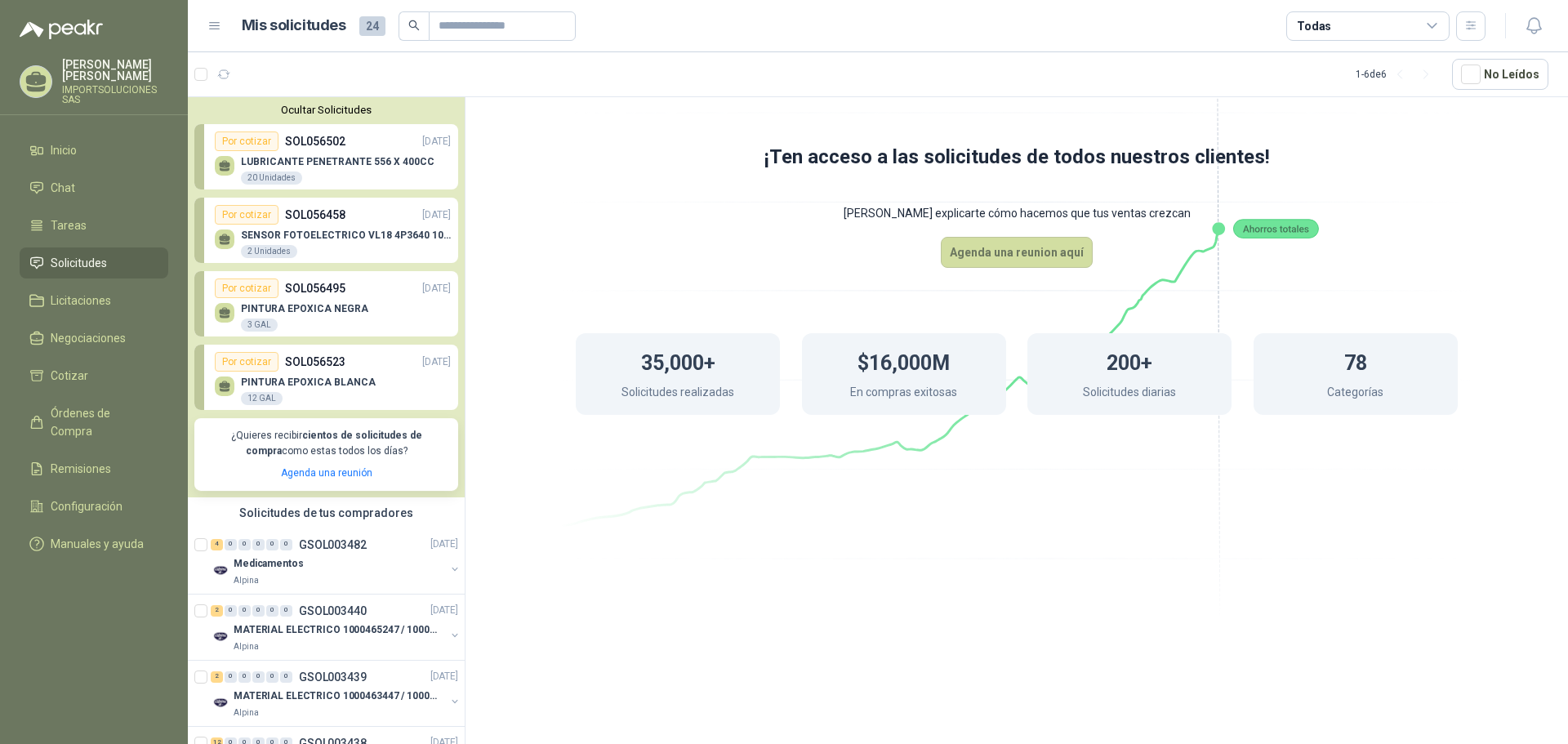
click at [408, 162] on p "LUBRICANTE PENETRANTE 556 X 400CC" at bounding box center [338, 161] width 194 height 12
click at [360, 165] on p "LUBRICANTE PENETRANTE 556 X 400CC" at bounding box center [338, 161] width 194 height 12
click at [334, 229] on div "SENSOR FOTOELECTRICO VL18 4P3640 10 30 V 2 Unidades" at bounding box center [333, 241] width 236 height 34
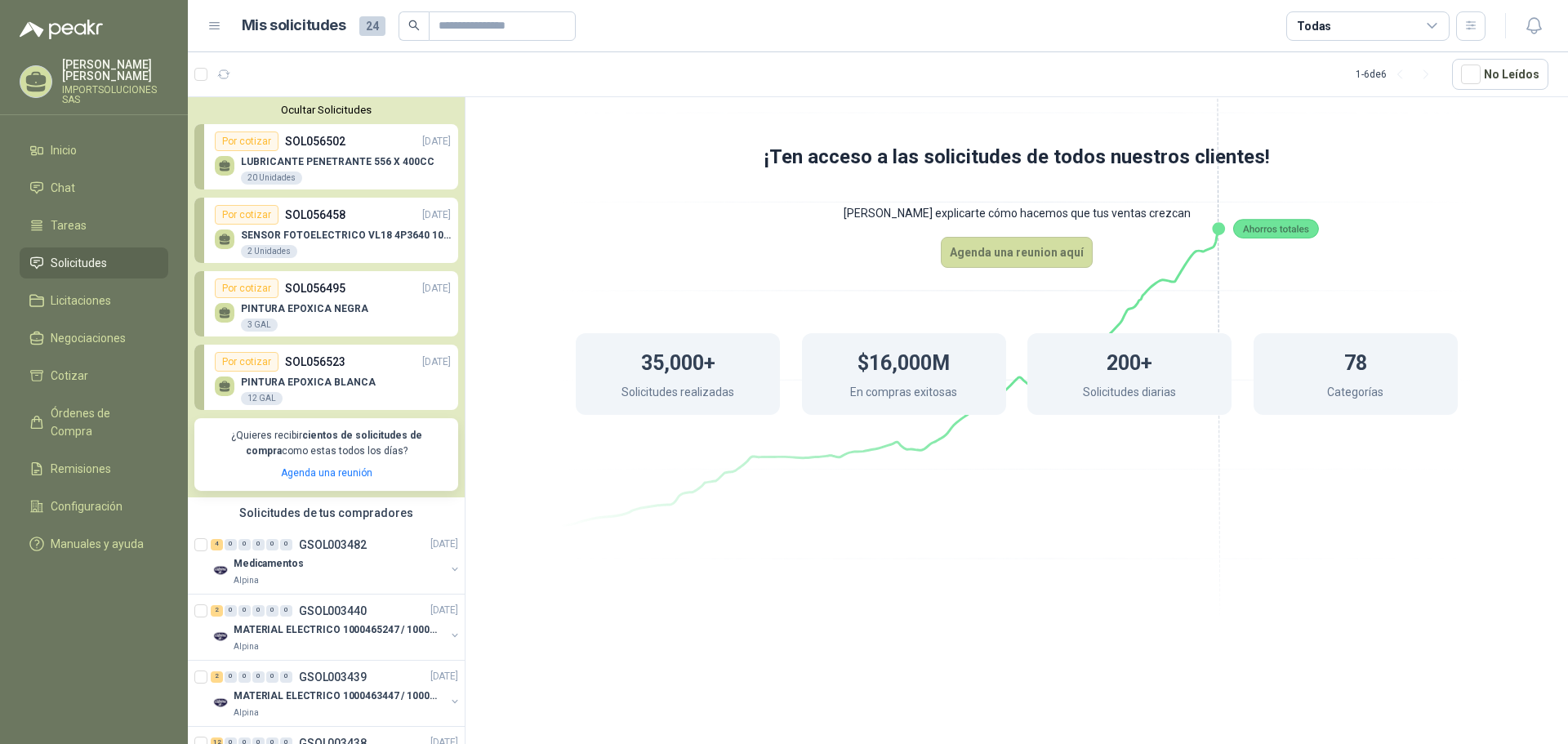
click at [316, 212] on p "SOL056458" at bounding box center [315, 215] width 60 height 18
click at [320, 287] on p "SOL056495" at bounding box center [315, 289] width 60 height 18
click at [325, 358] on p "SOL056523" at bounding box center [315, 361] width 60 height 18
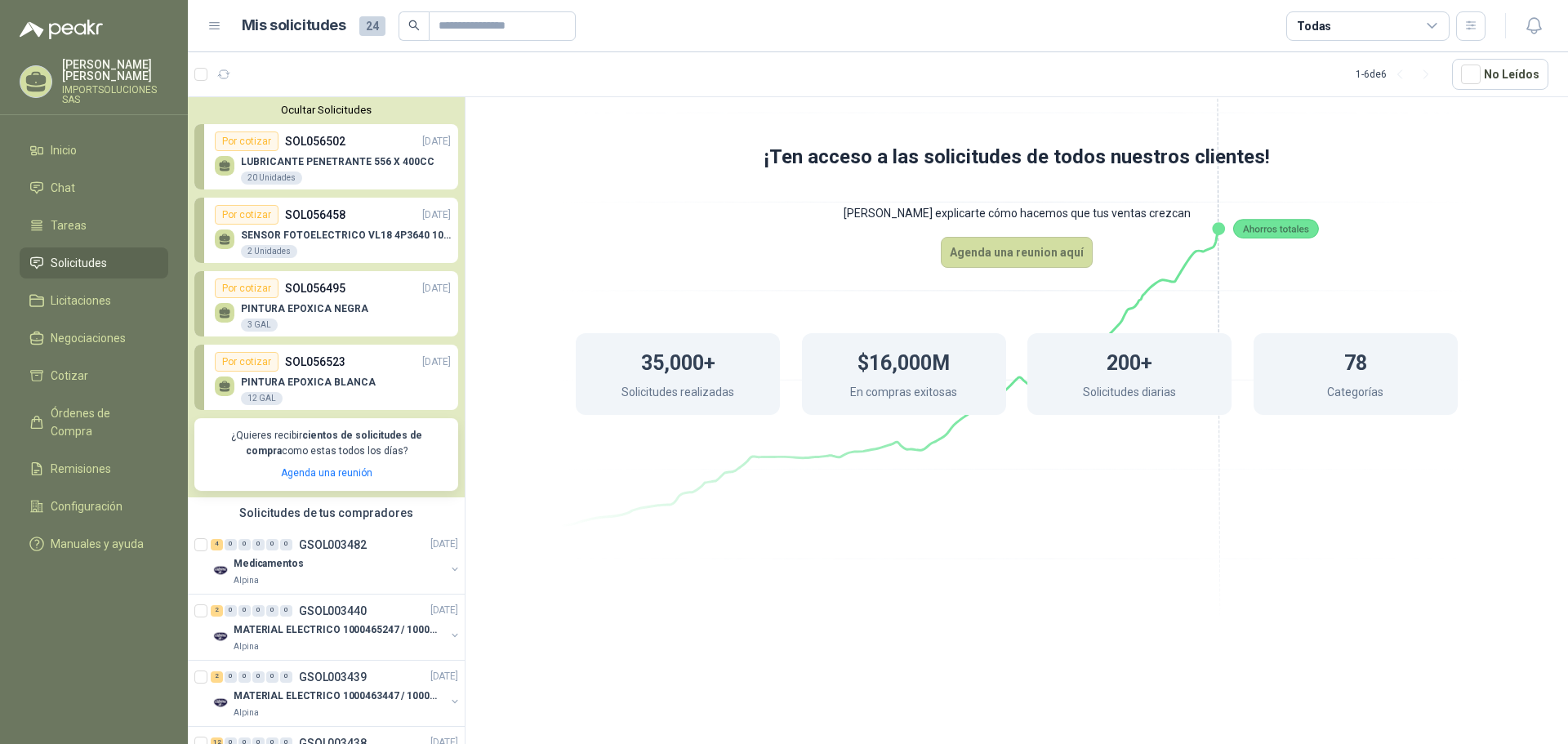
click at [325, 357] on p "SOL056523" at bounding box center [315, 361] width 60 height 18
click at [330, 379] on p "PINTURA EPOXICA BLANCA" at bounding box center [308, 382] width 134 height 12
click at [115, 254] on li "Solicitudes" at bounding box center [94, 263] width 129 height 18
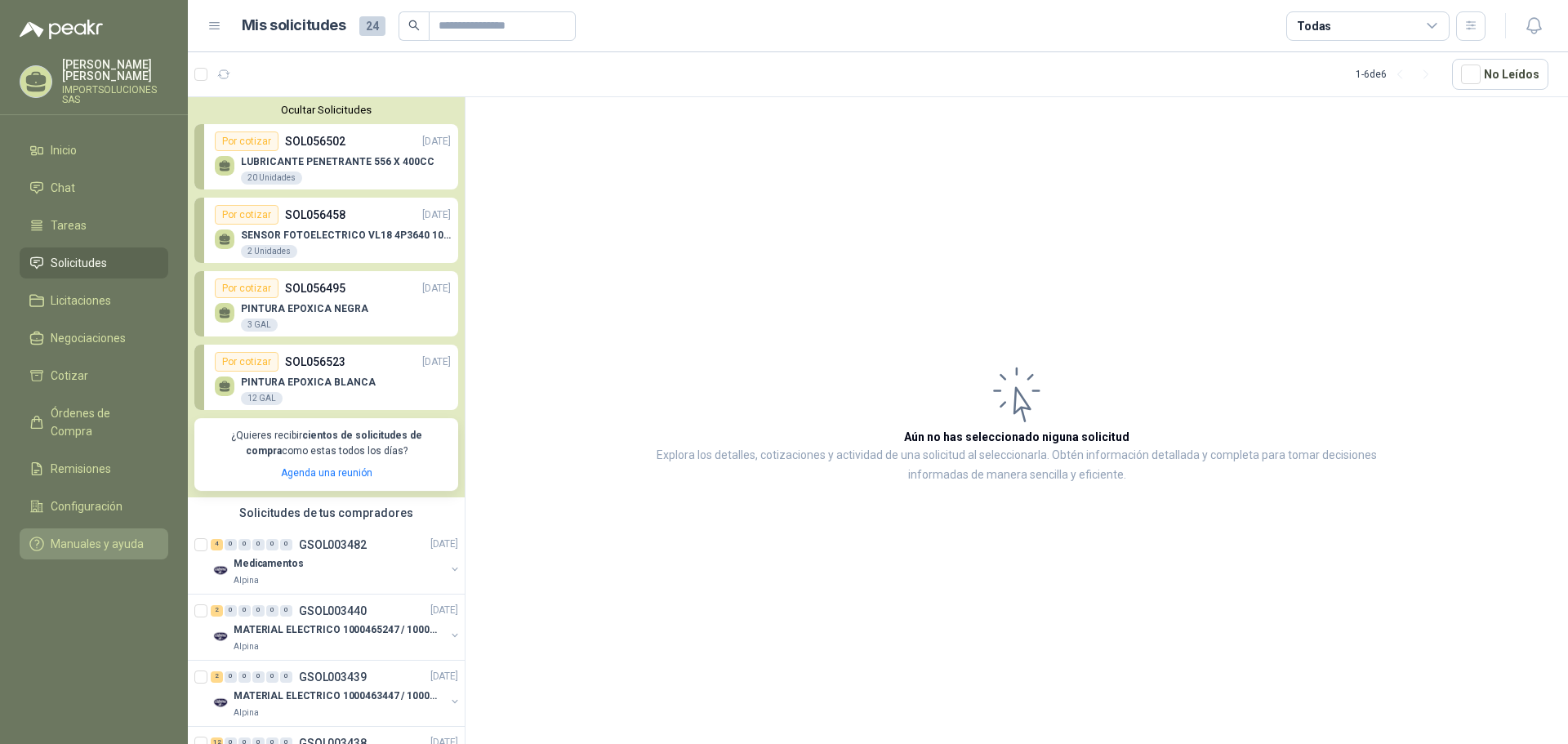
click at [121, 528] on link "Manuales y ayuda" at bounding box center [94, 543] width 149 height 31
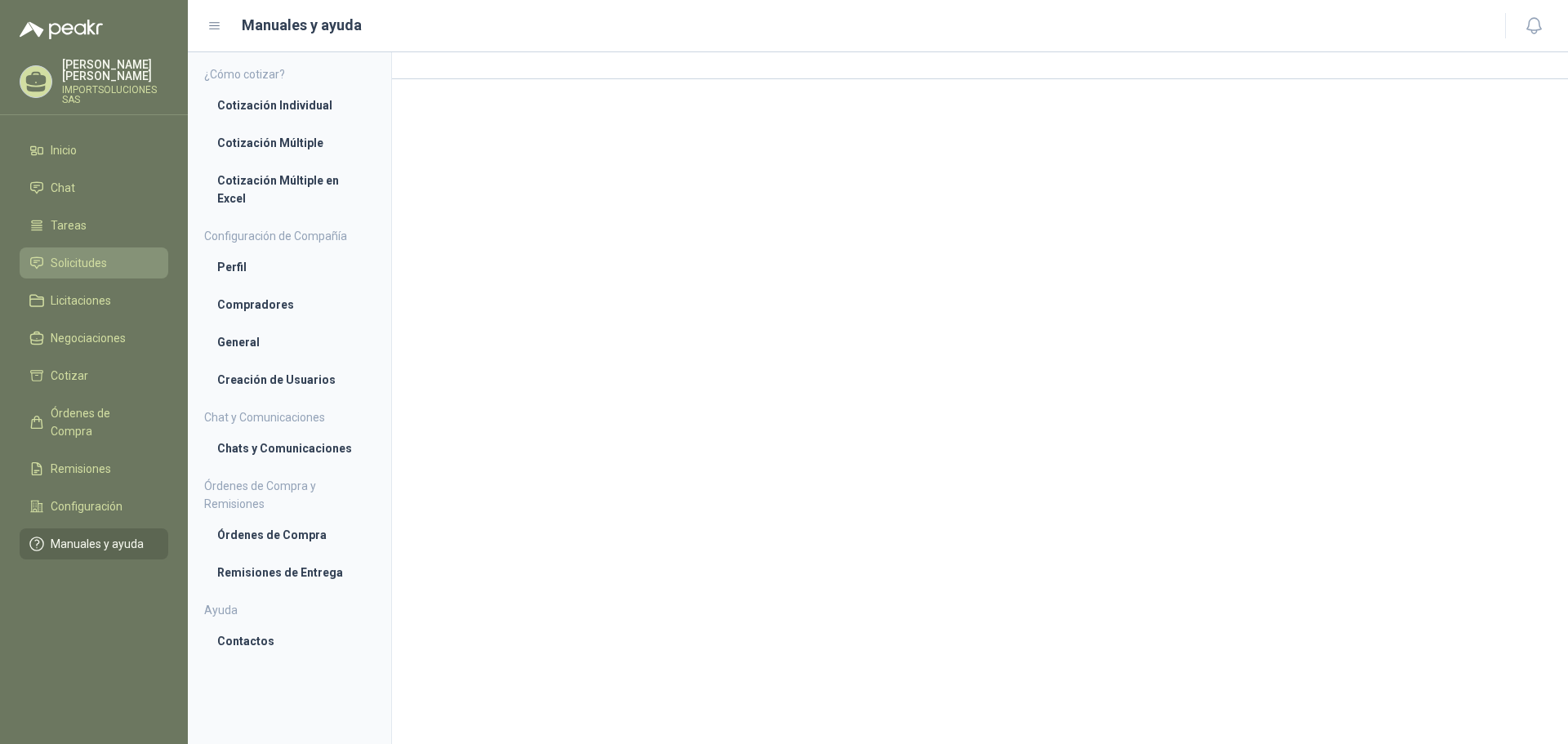
click at [115, 254] on li "Solicitudes" at bounding box center [94, 263] width 129 height 18
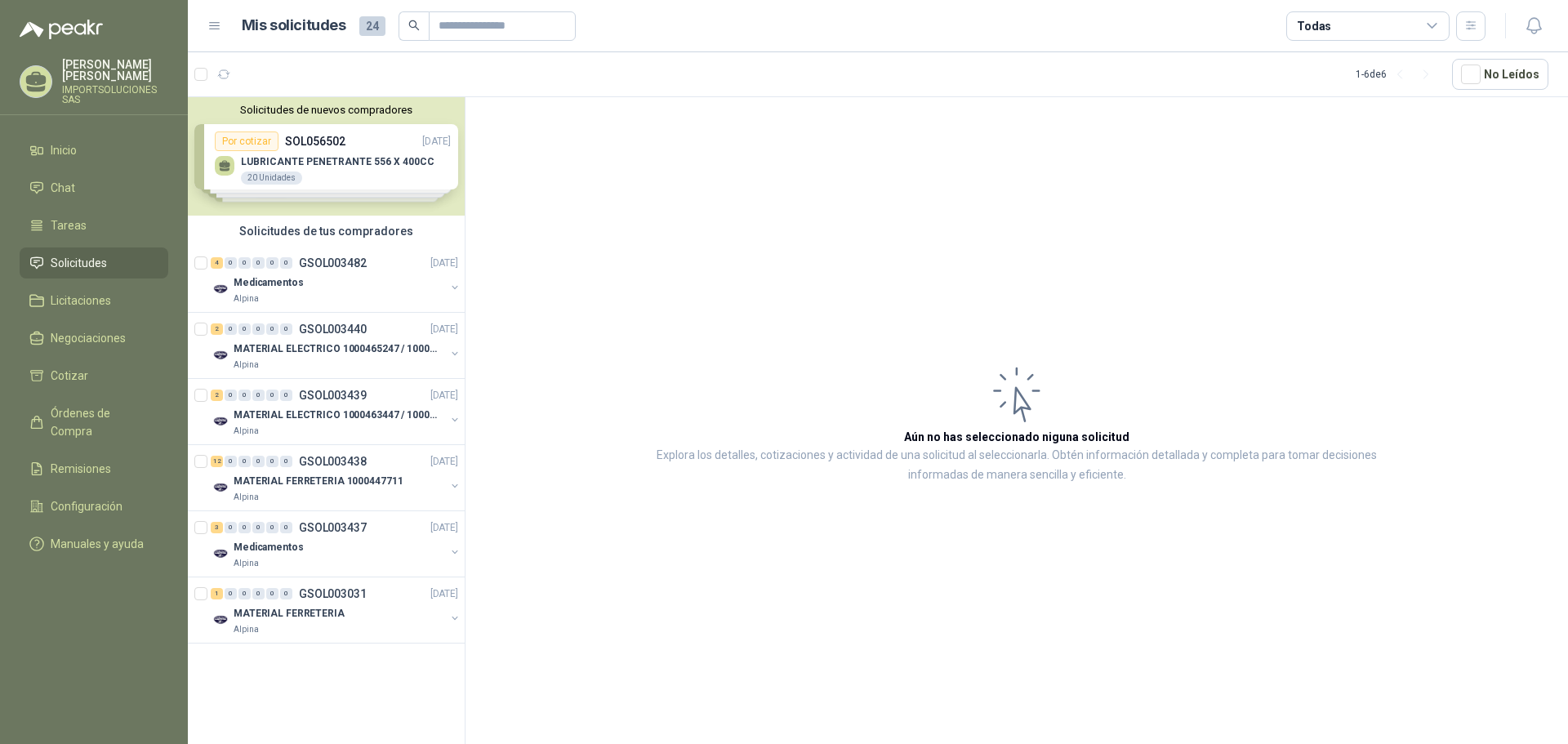
click at [352, 169] on div "Solicitudes de nuevos compradores Por cotizar SOL056502 17/09/25 LUBRICANTE PEN…" at bounding box center [325, 156] width 277 height 118
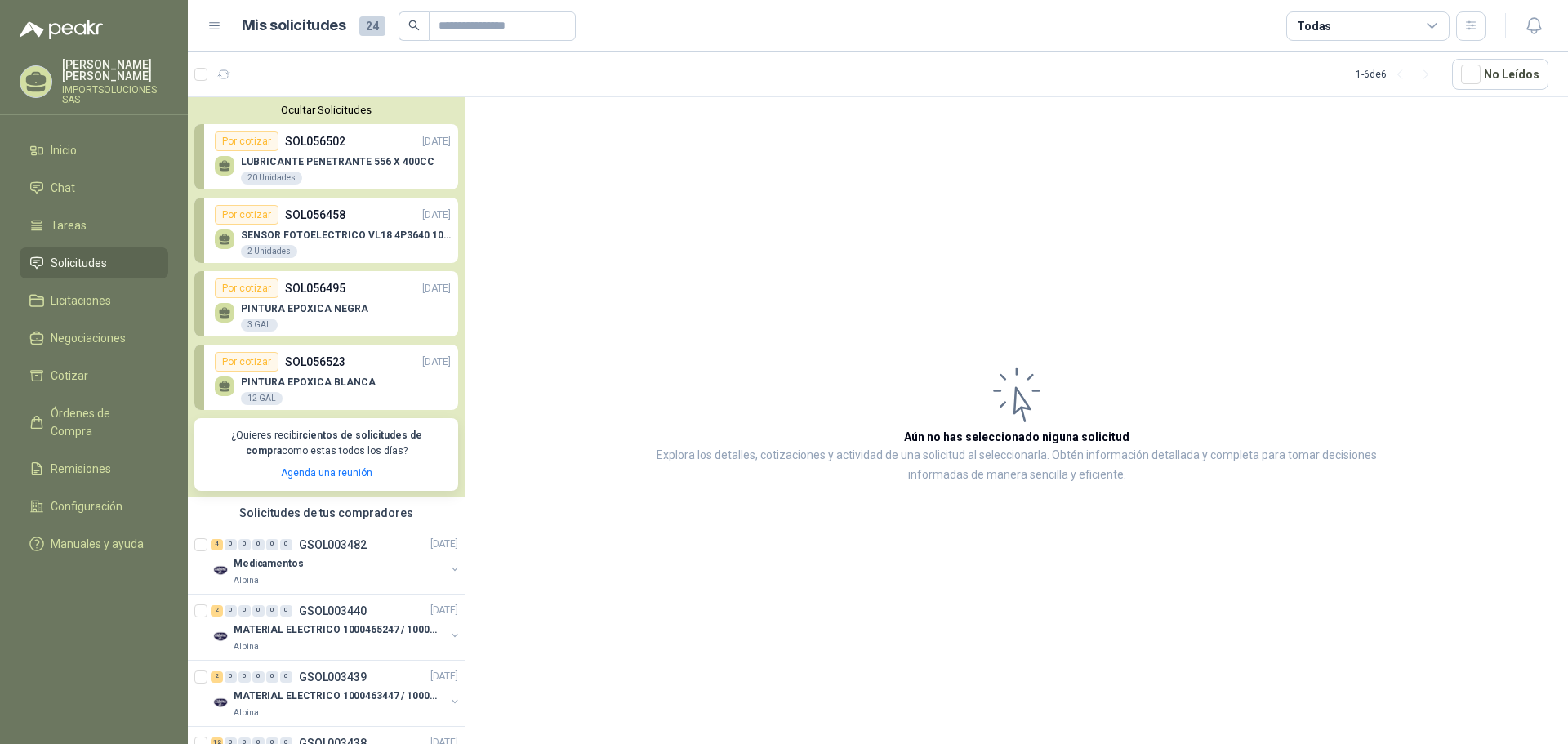
click at [202, 169] on link "Por cotizar SOL056502 17/09/25 LUBRICANTE PENETRANTE 556 X 400CC 20 Unidades" at bounding box center [326, 156] width 264 height 65
click at [362, 169] on div "LUBRICANTE PENETRANTE 556 X 400CC 20 Unidades" at bounding box center [338, 170] width 194 height 30
click at [365, 146] on div "Por cotizar SOL056502 17/09/25" at bounding box center [333, 142] width 236 height 20
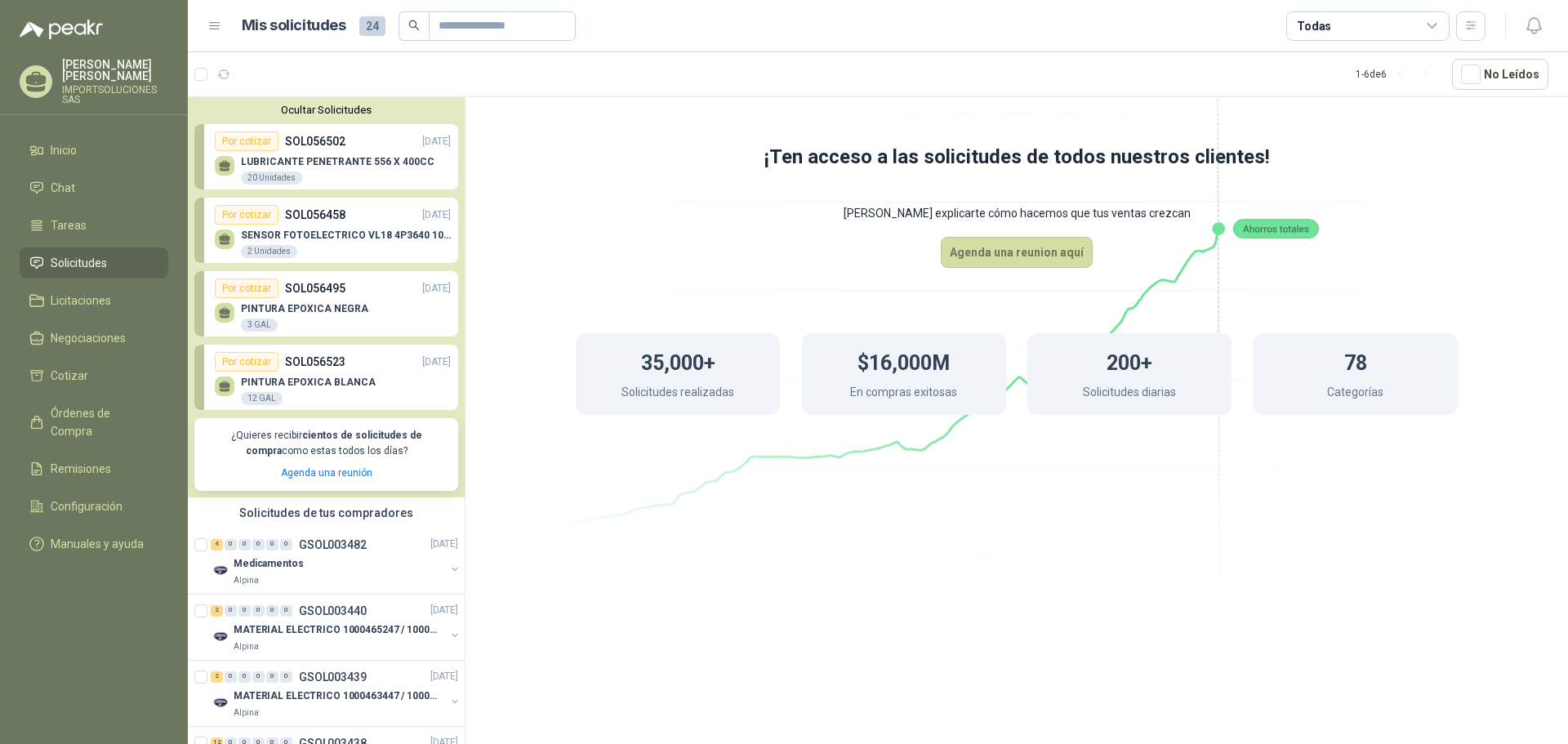
click at [318, 142] on p "SOL056502" at bounding box center [315, 142] width 60 height 18
click at [316, 168] on p "LUBRICANTE PENETRANTE 556 X 400CC" at bounding box center [338, 161] width 194 height 12
